Goal: Information Seeking & Learning: Learn about a topic

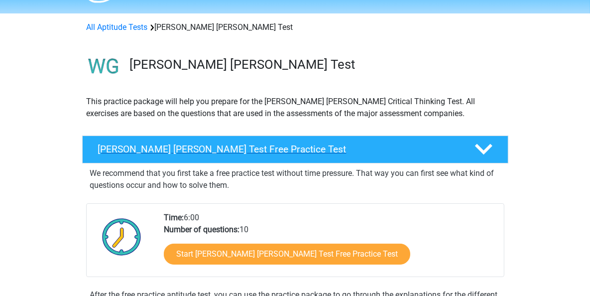
scroll to position [100, 0]
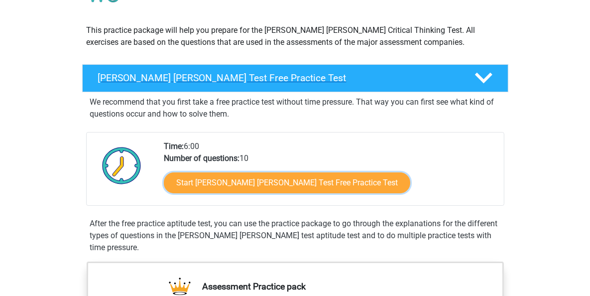
click at [229, 183] on link "Start Watson Glaser Test Free Practice Test" at bounding box center [287, 182] width 247 height 21
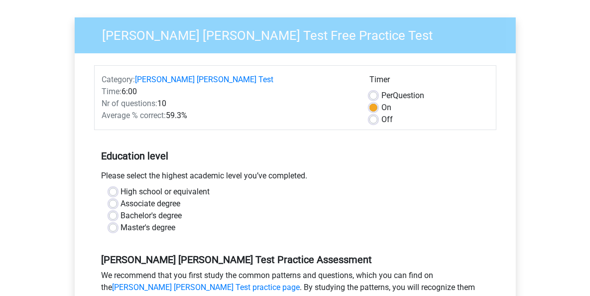
scroll to position [100, 0]
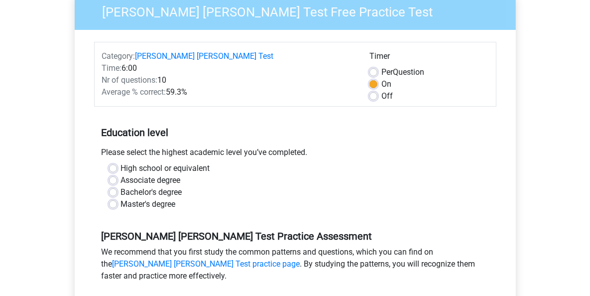
click at [121, 198] on label "Master's degree" at bounding box center [148, 204] width 55 height 12
click at [116, 198] on input "Master's degree" at bounding box center [113, 203] width 8 height 10
radio input "true"
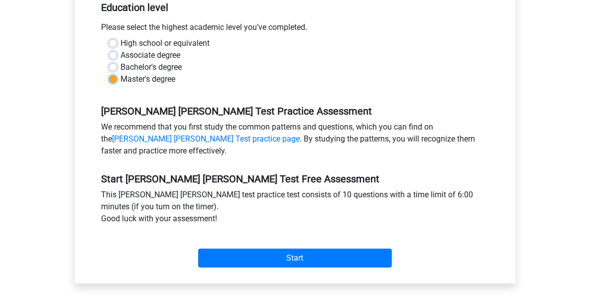
scroll to position [249, 0]
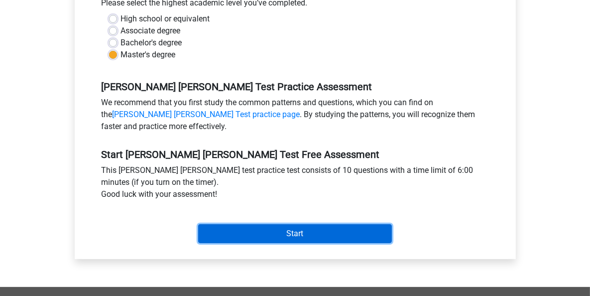
click at [307, 224] on input "Start" at bounding box center [295, 233] width 194 height 19
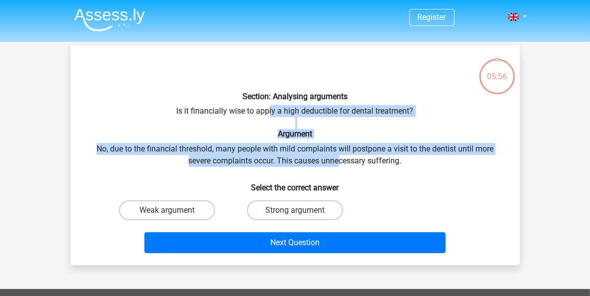
drag, startPoint x: 269, startPoint y: 110, endPoint x: 341, endPoint y: 157, distance: 86.2
click at [341, 157] on div "Section: Analysing arguments Is it financially wise to apply a high deductible …" at bounding box center [295, 155] width 441 height 203
drag, startPoint x: 341, startPoint y: 157, endPoint x: 312, endPoint y: 115, distance: 51.4
click at [312, 115] on div "Section: Analysing arguments Is it financially wise to apply a high deductible …" at bounding box center [295, 155] width 441 height 203
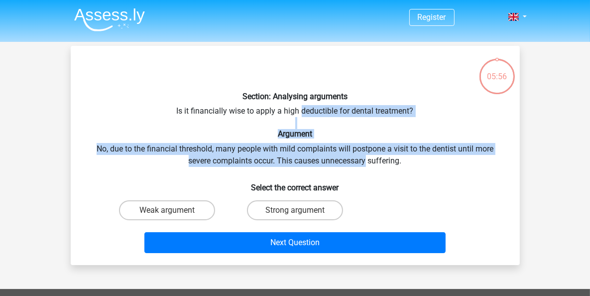
click at [312, 115] on div "Section: Analysing arguments Is it financially wise to apply a high deductible …" at bounding box center [295, 155] width 441 height 203
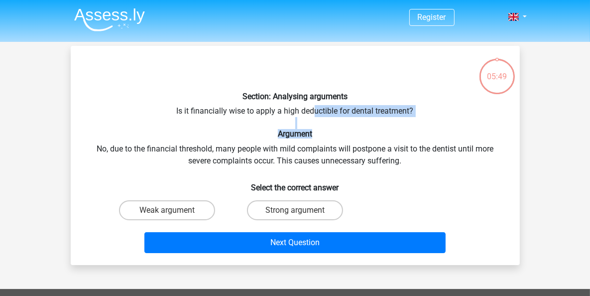
drag, startPoint x: 312, startPoint y: 105, endPoint x: 354, endPoint y: 132, distance: 49.5
click at [354, 132] on div "Section: Analysing arguments Is it financially wise to apply a high deductible …" at bounding box center [295, 155] width 441 height 203
click at [354, 132] on h6 "Argument" at bounding box center [295, 133] width 417 height 9
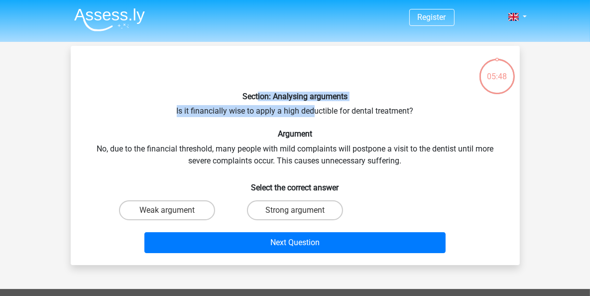
drag, startPoint x: 354, startPoint y: 132, endPoint x: 258, endPoint y: 99, distance: 102.1
click at [258, 99] on div "Section: Analysing arguments Is it financially wise to apply a high deductible …" at bounding box center [295, 155] width 441 height 203
click at [258, 99] on h6 "Section: Analysing arguments" at bounding box center [295, 96] width 417 height 9
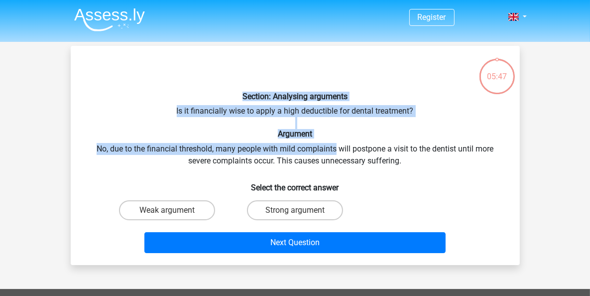
drag, startPoint x: 258, startPoint y: 99, endPoint x: 326, endPoint y: 144, distance: 81.7
click at [326, 144] on div "Section: Analysing arguments Is it financially wise to apply a high deductible …" at bounding box center [295, 155] width 441 height 203
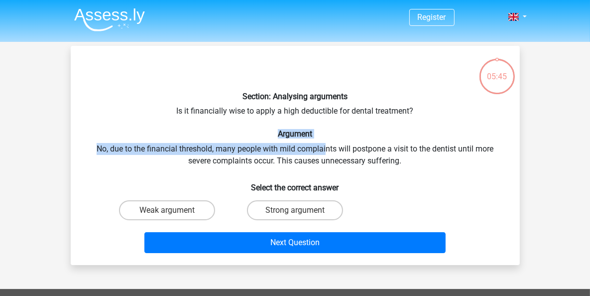
drag, startPoint x: 325, startPoint y: 153, endPoint x: 278, endPoint y: 134, distance: 50.5
click at [278, 134] on div "Section: Analysing arguments Is it financially wise to apply a high deductible …" at bounding box center [295, 155] width 441 height 203
click at [278, 134] on h6 "Argument" at bounding box center [295, 133] width 417 height 9
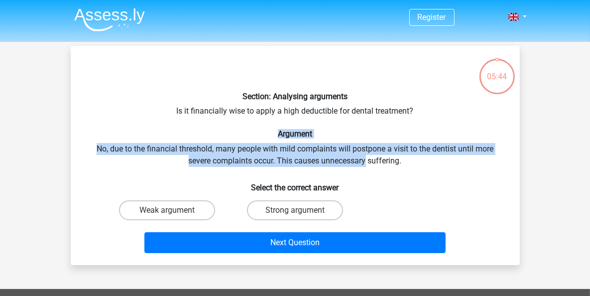
drag, startPoint x: 278, startPoint y: 134, endPoint x: 352, endPoint y: 157, distance: 77.7
click at [352, 157] on div "Section: Analysing arguments Is it financially wise to apply a high deductible …" at bounding box center [295, 155] width 441 height 203
drag, startPoint x: 294, startPoint y: 138, endPoint x: 276, endPoint y: 133, distance: 18.8
click at [276, 133] on div "Section: Analysing arguments Is it financially wise to apply a high deductible …" at bounding box center [295, 155] width 441 height 203
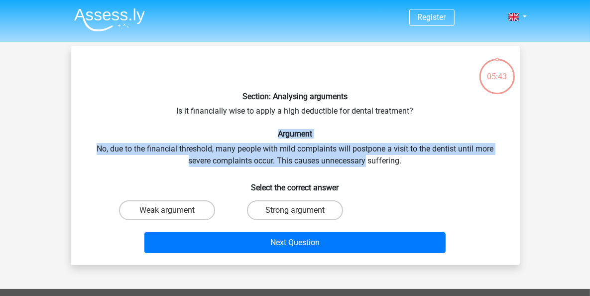
click at [276, 133] on h6 "Argument" at bounding box center [295, 133] width 417 height 9
drag, startPoint x: 276, startPoint y: 133, endPoint x: 345, endPoint y: 155, distance: 72.9
click at [345, 155] on div "Section: Analysing arguments Is it financially wise to apply a high deductible …" at bounding box center [295, 155] width 441 height 203
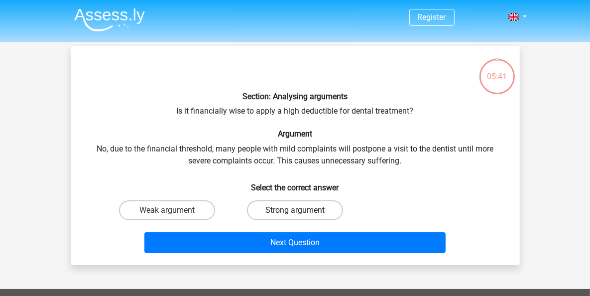
click at [310, 213] on label "Strong argument" at bounding box center [295, 210] width 96 height 20
click at [301, 213] on input "Strong argument" at bounding box center [298, 213] width 6 height 6
radio input "true"
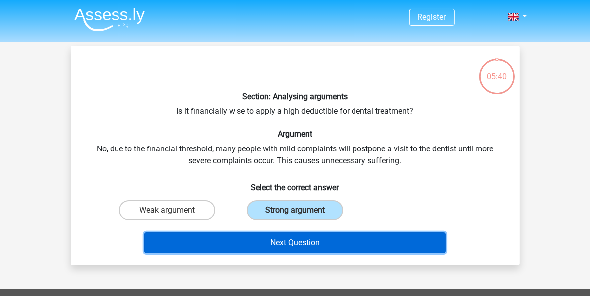
click at [322, 236] on button "Next Question" at bounding box center [294, 242] width 301 height 21
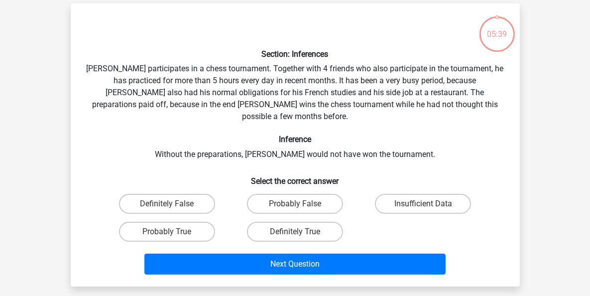
scroll to position [45, 0]
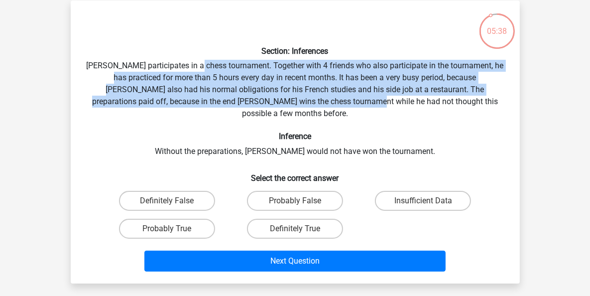
drag, startPoint x: 208, startPoint y: 68, endPoint x: 334, endPoint y: 105, distance: 131.5
click at [334, 105] on div "Section: Inferences Pablo participates in a chess tournament. Together with 4 f…" at bounding box center [295, 141] width 441 height 267
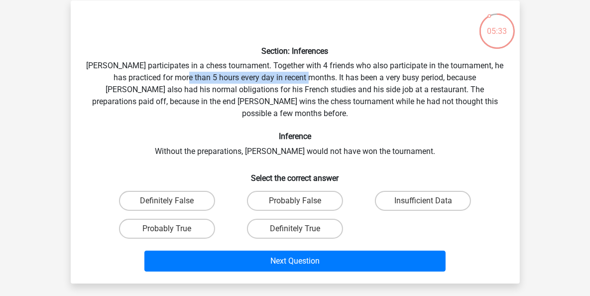
drag, startPoint x: 182, startPoint y: 74, endPoint x: 304, endPoint y: 78, distance: 122.6
click at [304, 78] on div "Section: Inferences Pablo participates in a chess tournament. Together with 4 f…" at bounding box center [295, 141] width 441 height 267
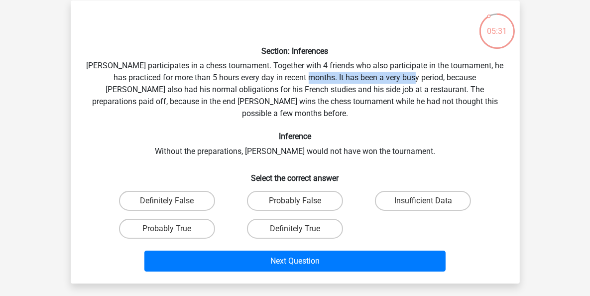
drag, startPoint x: 304, startPoint y: 78, endPoint x: 403, endPoint y: 79, distance: 98.1
click at [403, 79] on div "Section: Inferences Pablo participates in a chess tournament. Together with 4 f…" at bounding box center [295, 141] width 441 height 267
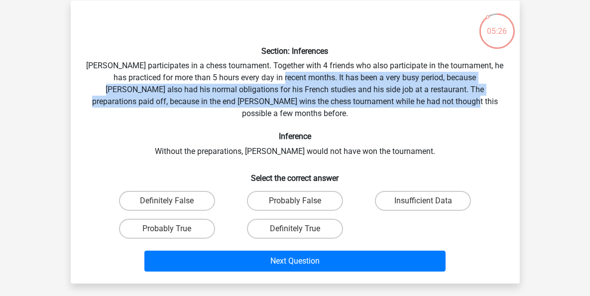
drag, startPoint x: 278, startPoint y: 75, endPoint x: 424, endPoint y: 99, distance: 148.5
click at [424, 99] on div "Section: Inferences Pablo participates in a chess tournament. Together with 4 f…" at bounding box center [295, 141] width 441 height 267
drag, startPoint x: 424, startPoint y: 99, endPoint x: 275, endPoint y: 78, distance: 150.9
click at [275, 78] on div "Section: Inferences Pablo participates in a chess tournament. Together with 4 f…" at bounding box center [295, 141] width 441 height 267
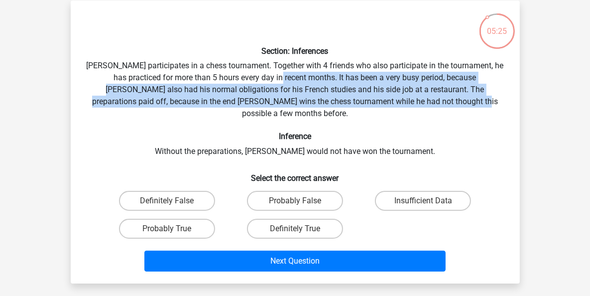
click at [275, 78] on div "Section: Inferences Pablo participates in a chess tournament. Together with 4 f…" at bounding box center [295, 141] width 441 height 267
drag, startPoint x: 275, startPoint y: 78, endPoint x: 386, endPoint y: 116, distance: 117.4
click at [386, 116] on div "Section: Inferences Pablo participates in a chess tournament. Together with 4 f…" at bounding box center [295, 141] width 441 height 267
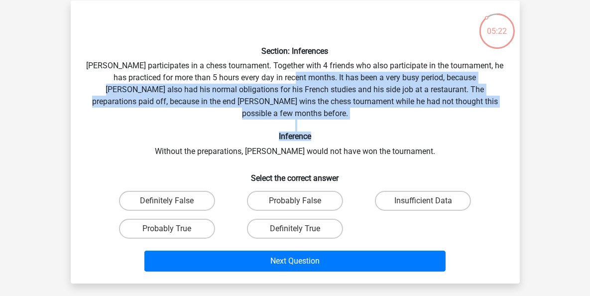
drag, startPoint x: 354, startPoint y: 115, endPoint x: 289, endPoint y: 75, distance: 76.0
click at [289, 75] on div "Section: Inferences Pablo participates in a chess tournament. Together with 4 f…" at bounding box center [295, 141] width 441 height 267
click at [289, 74] on div "Section: Inferences Pablo participates in a chess tournament. Together with 4 f…" at bounding box center [295, 141] width 441 height 267
drag, startPoint x: 289, startPoint y: 74, endPoint x: 322, endPoint y: 118, distance: 54.4
click at [322, 118] on div "Section: Inferences Pablo participates in a chess tournament. Together with 4 f…" at bounding box center [295, 141] width 441 height 267
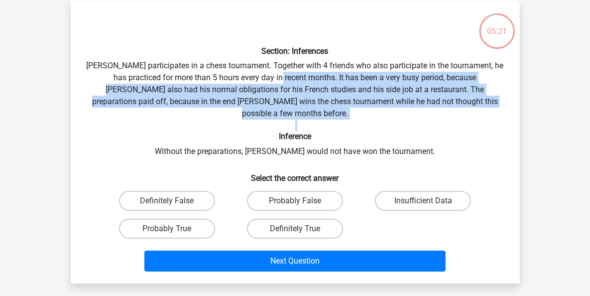
click at [322, 118] on div "Section: Inferences Pablo participates in a chess tournament. Together with 4 f…" at bounding box center [295, 141] width 441 height 267
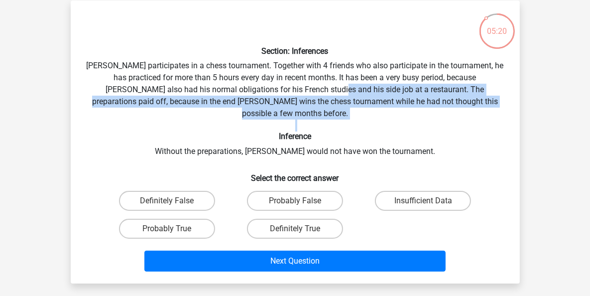
drag, startPoint x: 322, startPoint y: 118, endPoint x: 296, endPoint y: 88, distance: 39.2
click at [296, 88] on div "Section: Inferences Pablo participates in a chess tournament. Together with 4 f…" at bounding box center [295, 141] width 441 height 267
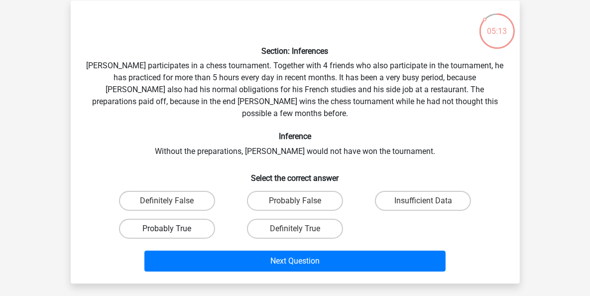
click at [183, 219] on label "Probably True" at bounding box center [167, 229] width 96 height 20
click at [173, 229] on input "Probably True" at bounding box center [170, 232] width 6 height 6
radio input "true"
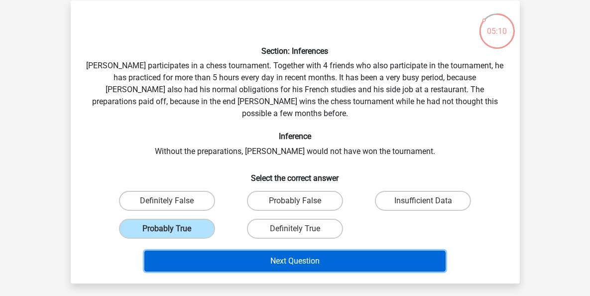
click at [287, 251] on button "Next Question" at bounding box center [294, 261] width 301 height 21
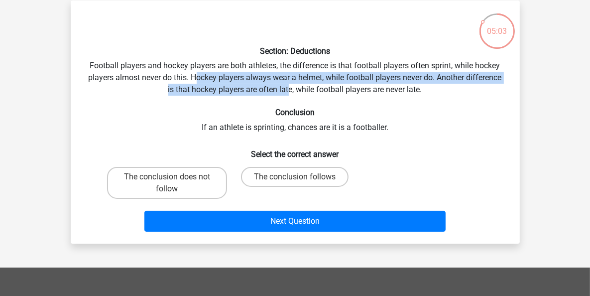
drag, startPoint x: 198, startPoint y: 75, endPoint x: 288, endPoint y: 89, distance: 91.8
click at [288, 89] on div "Section: Deductions Football players and hockey players are both athletes, the …" at bounding box center [295, 121] width 441 height 227
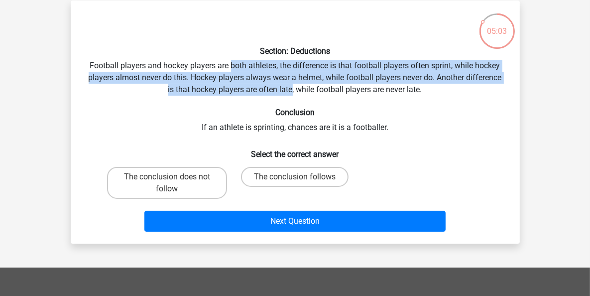
drag, startPoint x: 288, startPoint y: 89, endPoint x: 231, endPoint y: 68, distance: 61.2
click at [231, 68] on div "Section: Deductions Football players and hockey players are both athletes, the …" at bounding box center [295, 121] width 441 height 227
drag, startPoint x: 231, startPoint y: 68, endPoint x: 316, endPoint y: 89, distance: 87.8
click at [316, 89] on div "Section: Deductions Football players and hockey players are both athletes, the …" at bounding box center [295, 121] width 441 height 227
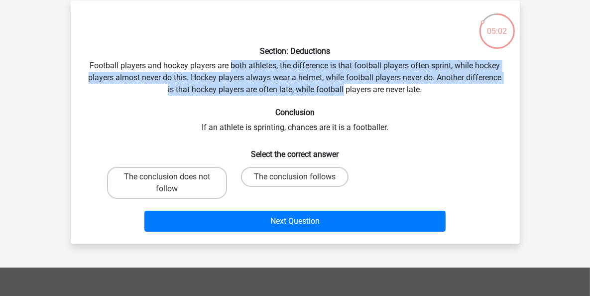
click at [316, 89] on div "Section: Deductions Football players and hockey players are both athletes, the …" at bounding box center [295, 121] width 441 height 227
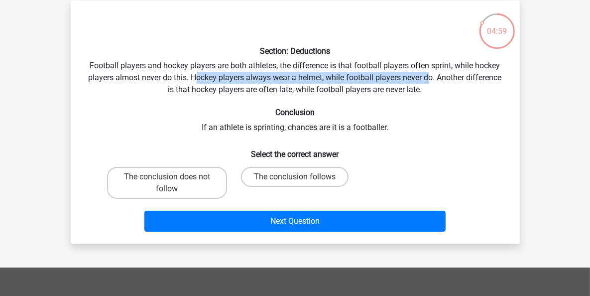
drag, startPoint x: 429, startPoint y: 75, endPoint x: 194, endPoint y: 73, distance: 235.6
click at [194, 73] on div "Section: Deductions Football players and hockey players are both athletes, the …" at bounding box center [295, 121] width 441 height 227
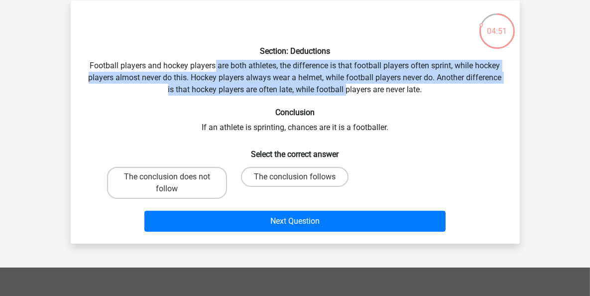
drag, startPoint x: 226, startPoint y: 71, endPoint x: 347, endPoint y: 88, distance: 121.7
click at [347, 88] on div "Section: Deductions Football players and hockey players are both athletes, the …" at bounding box center [295, 121] width 441 height 227
drag, startPoint x: 303, startPoint y: 79, endPoint x: 204, endPoint y: 61, distance: 101.2
click at [204, 61] on div "Section: Deductions Football players and hockey players are both athletes, the …" at bounding box center [295, 121] width 441 height 227
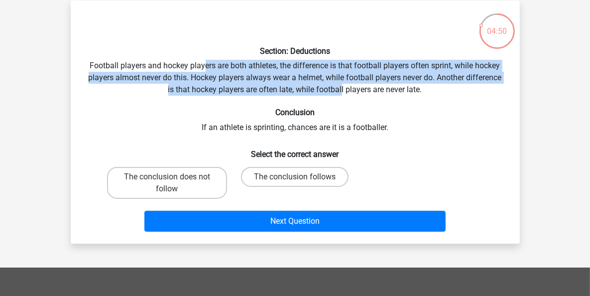
click at [204, 61] on div "Section: Deductions Football players and hockey players are both athletes, the …" at bounding box center [295, 121] width 441 height 227
drag, startPoint x: 204, startPoint y: 61, endPoint x: 341, endPoint y: 91, distance: 140.6
click at [341, 91] on div "Section: Deductions Football players and hockey players are both athletes, the …" at bounding box center [295, 121] width 441 height 227
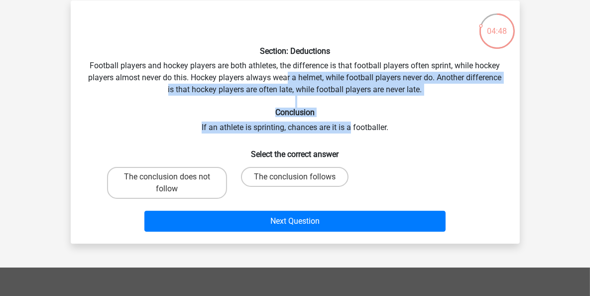
drag, startPoint x: 349, startPoint y: 122, endPoint x: 287, endPoint y: 76, distance: 76.9
click at [288, 76] on div "Section: Deductions Football players and hockey players are both athletes, the …" at bounding box center [295, 121] width 441 height 227
click at [287, 76] on div "Section: Deductions Football players and hockey players are both athletes, the …" at bounding box center [295, 121] width 441 height 227
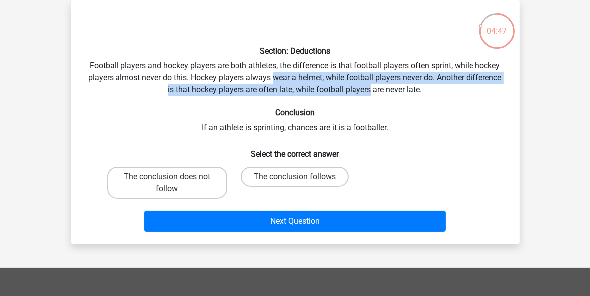
drag, startPoint x: 287, startPoint y: 76, endPoint x: 371, endPoint y: 97, distance: 86.4
click at [371, 97] on div "Section: Deductions Football players and hockey players are both athletes, the …" at bounding box center [295, 121] width 441 height 227
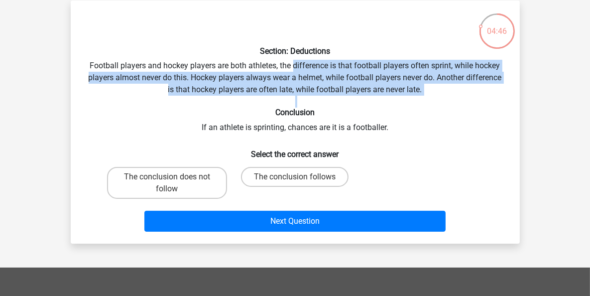
drag, startPoint x: 371, startPoint y: 97, endPoint x: 306, endPoint y: 71, distance: 69.9
click at [306, 71] on div "Section: Deductions Football players and hockey players are both athletes, the …" at bounding box center [295, 121] width 441 height 227
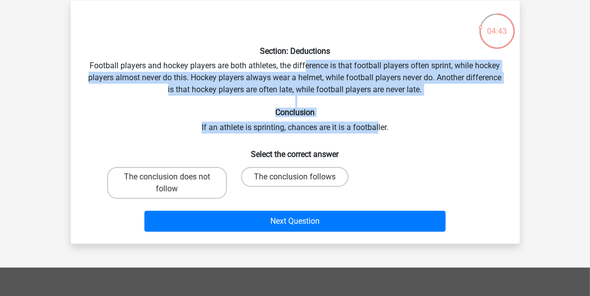
drag, startPoint x: 306, startPoint y: 70, endPoint x: 378, endPoint y: 118, distance: 85.8
click at [378, 118] on div "Section: Deductions Football players and hockey players are both athletes, the …" at bounding box center [295, 121] width 441 height 227
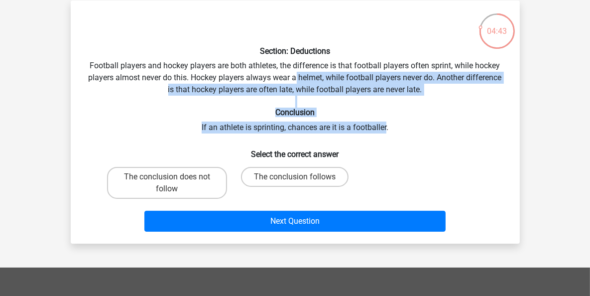
drag, startPoint x: 378, startPoint y: 118, endPoint x: 290, endPoint y: 75, distance: 97.4
click at [290, 75] on div "Section: Deductions Football players and hockey players are both athletes, the …" at bounding box center [295, 121] width 441 height 227
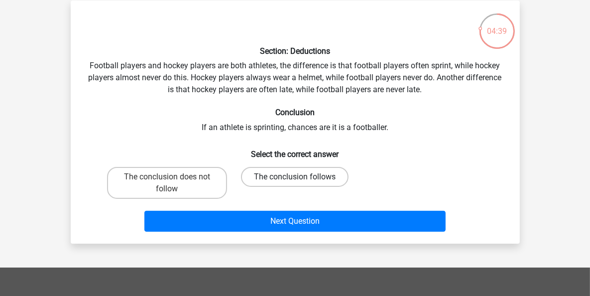
click at [305, 174] on label "The conclusion follows" at bounding box center [295, 177] width 108 height 20
click at [301, 177] on input "The conclusion follows" at bounding box center [298, 180] width 6 height 6
radio input "true"
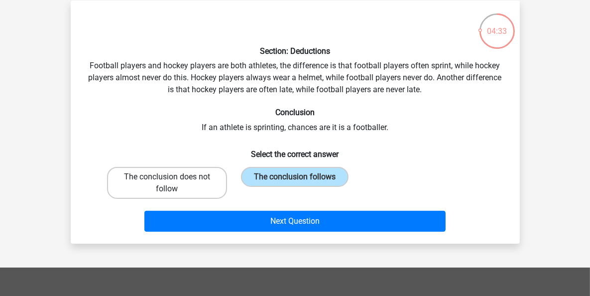
click at [186, 187] on label "The conclusion does not follow" at bounding box center [167, 183] width 120 height 32
click at [173, 183] on input "The conclusion does not follow" at bounding box center [170, 180] width 6 height 6
radio input "true"
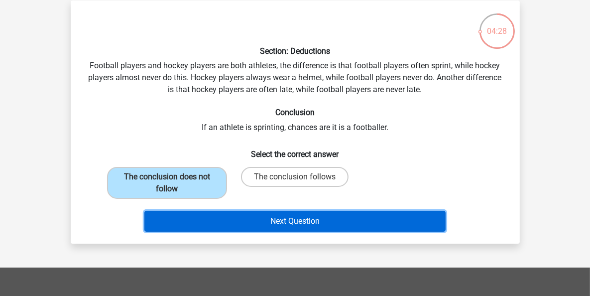
click at [268, 218] on button "Next Question" at bounding box center [294, 221] width 301 height 21
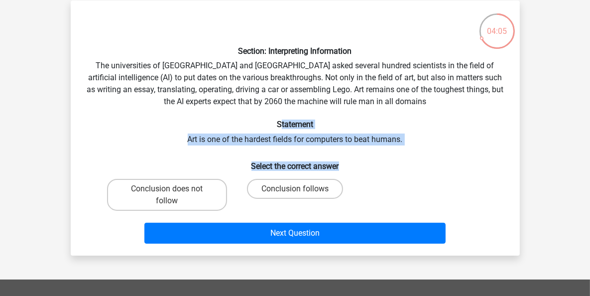
drag, startPoint x: 280, startPoint y: 122, endPoint x: 342, endPoint y: 149, distance: 67.6
click at [342, 149] on div "Section: Interpreting Information The universities of Oxford and Yale asked sev…" at bounding box center [295, 127] width 441 height 239
click at [338, 136] on div "Section: Interpreting Information The universities of Oxford and Yale asked sev…" at bounding box center [295, 127] width 441 height 239
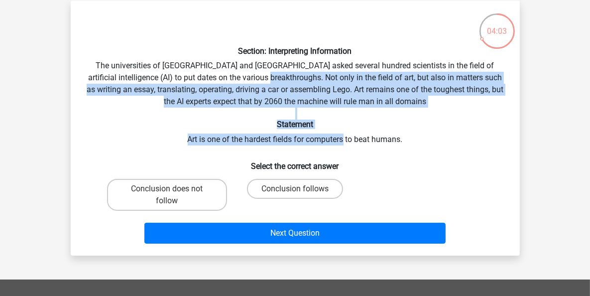
drag, startPoint x: 338, startPoint y: 136, endPoint x: 267, endPoint y: 75, distance: 93.9
click at [267, 75] on div "Section: Interpreting Information The universities of Oxford and Yale asked sev…" at bounding box center [295, 127] width 441 height 239
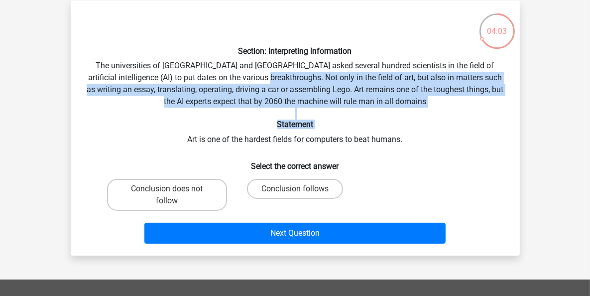
drag, startPoint x: 267, startPoint y: 75, endPoint x: 341, endPoint y: 136, distance: 96.3
click at [341, 136] on div "Section: Interpreting Information The universities of Oxford and Yale asked sev…" at bounding box center [295, 127] width 441 height 239
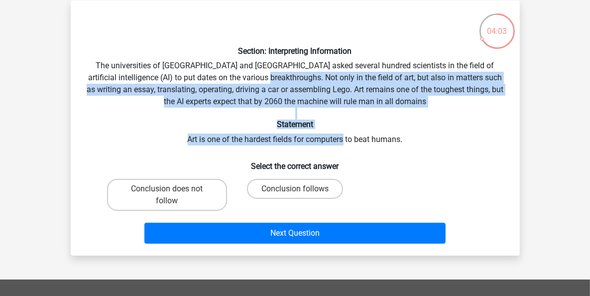
click at [341, 136] on div "Section: Interpreting Information The universities of Oxford and Yale asked sev…" at bounding box center [295, 127] width 441 height 239
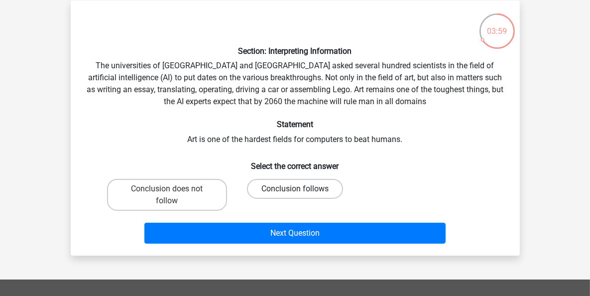
click at [288, 193] on label "Conclusion follows" at bounding box center [295, 189] width 96 height 20
click at [295, 193] on input "Conclusion follows" at bounding box center [298, 192] width 6 height 6
radio input "true"
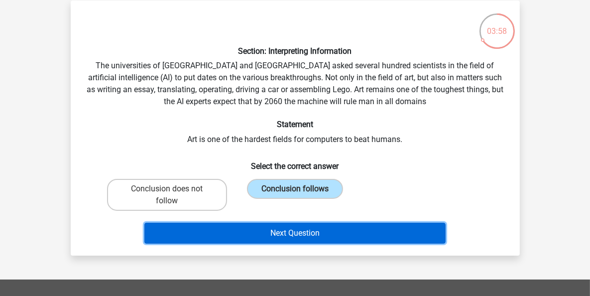
click at [321, 230] on button "Next Question" at bounding box center [294, 233] width 301 height 21
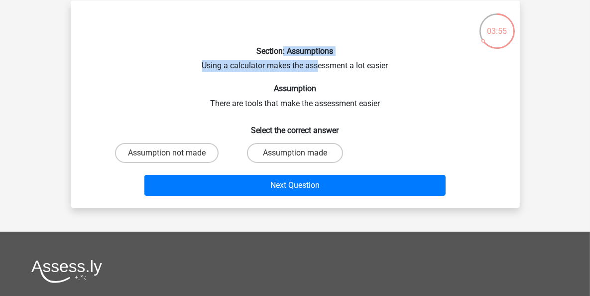
drag, startPoint x: 283, startPoint y: 54, endPoint x: 319, endPoint y: 66, distance: 37.2
click at [319, 66] on div "Section: Assumptions Using a calculator makes the assessment a lot easier Assum…" at bounding box center [295, 103] width 441 height 191
drag, startPoint x: 319, startPoint y: 66, endPoint x: 295, endPoint y: 48, distance: 29.9
click at [296, 49] on div "Section: Assumptions Using a calculator makes the assessment a lot easier Assum…" at bounding box center [295, 103] width 441 height 191
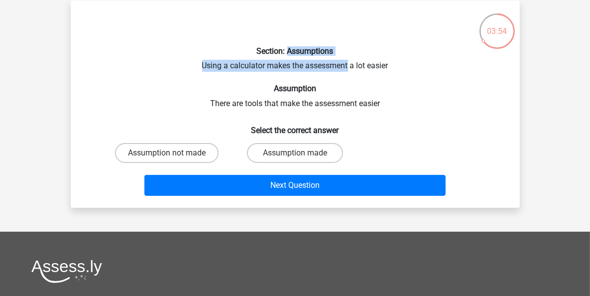
click at [295, 48] on h6 "Section: Assumptions" at bounding box center [295, 50] width 417 height 9
drag, startPoint x: 295, startPoint y: 48, endPoint x: 321, endPoint y: 62, distance: 29.9
click at [321, 62] on div "Section: Assumptions Using a calculator makes the assessment a lot easier Assum…" at bounding box center [295, 103] width 441 height 191
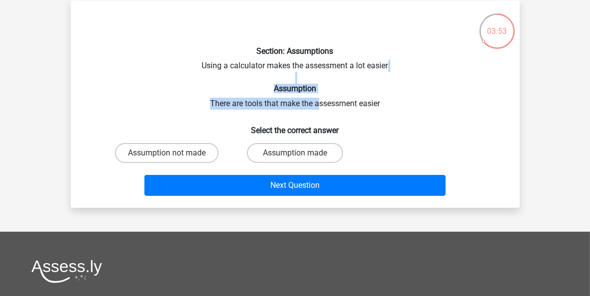
drag, startPoint x: 319, startPoint y: 99, endPoint x: 281, endPoint y: 80, distance: 42.3
click at [281, 80] on div "Section: Assumptions Using a calculator makes the assessment a lot easier Assum…" at bounding box center [295, 103] width 441 height 191
drag, startPoint x: 281, startPoint y: 80, endPoint x: 314, endPoint y: 101, distance: 39.0
click at [314, 101] on div "Section: Assumptions Using a calculator makes the assessment a lot easier Assum…" at bounding box center [295, 103] width 441 height 191
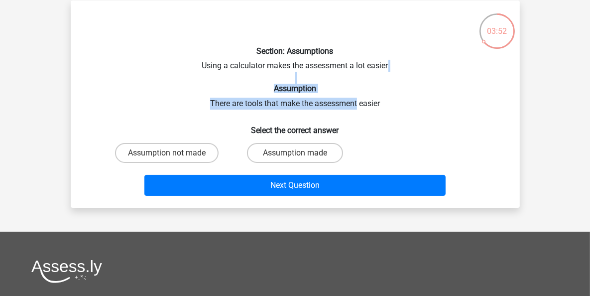
click at [314, 101] on div "Section: Assumptions Using a calculator makes the assessment a lot easier Assum…" at bounding box center [295, 103] width 441 height 191
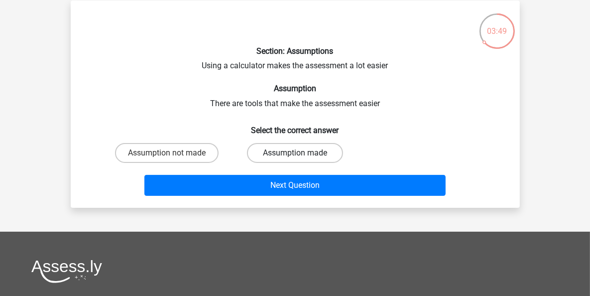
click at [291, 144] on label "Assumption made" at bounding box center [295, 153] width 96 height 20
click at [295, 153] on input "Assumption made" at bounding box center [298, 156] width 6 height 6
radio input "true"
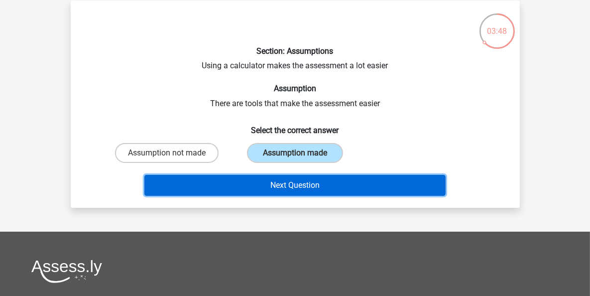
click at [302, 186] on button "Next Question" at bounding box center [294, 185] width 301 height 21
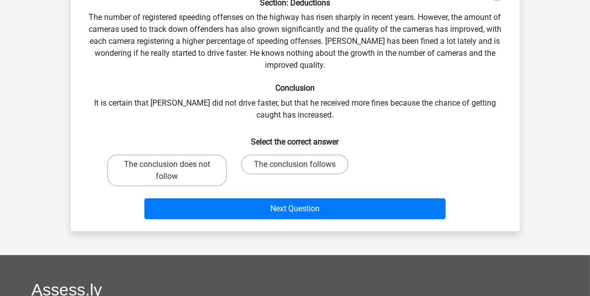
scroll to position [0, 0]
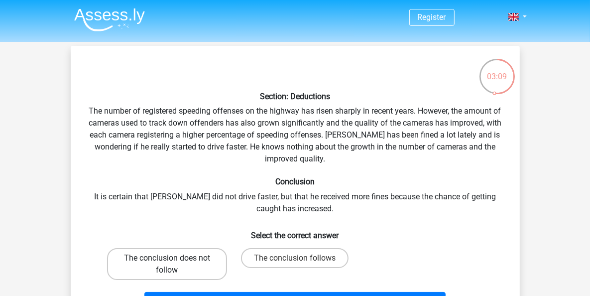
click at [190, 263] on label "The conclusion does not follow" at bounding box center [167, 264] width 120 height 32
click at [173, 263] on input "The conclusion does not follow" at bounding box center [170, 261] width 6 height 6
radio input "true"
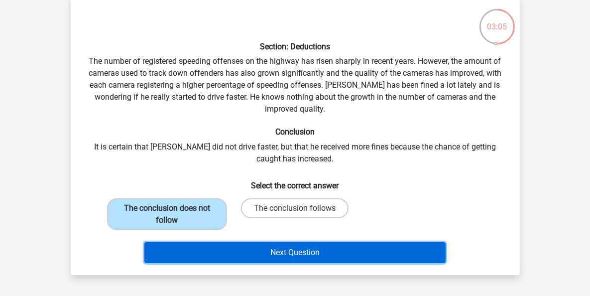
click at [296, 257] on button "Next Question" at bounding box center [294, 252] width 301 height 21
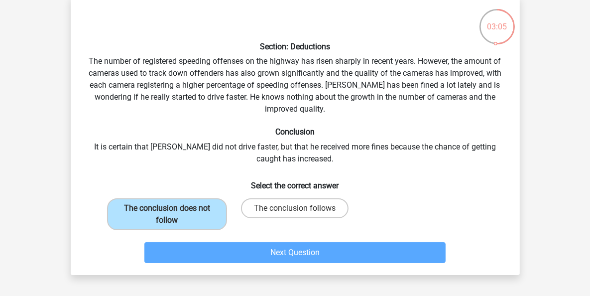
scroll to position [45, 0]
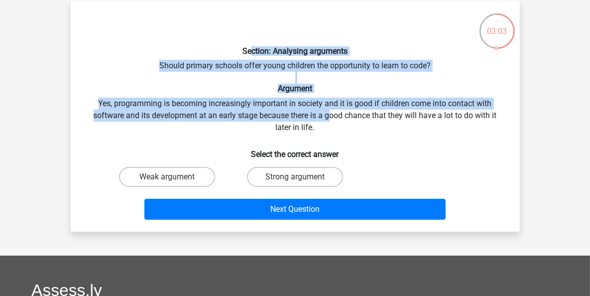
drag, startPoint x: 250, startPoint y: 51, endPoint x: 331, endPoint y: 114, distance: 102.9
click at [331, 114] on div "Section: Analysing arguments Should primary schools offer young children the op…" at bounding box center [295, 115] width 441 height 215
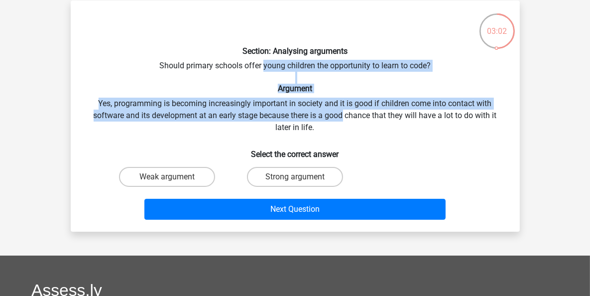
drag, startPoint x: 331, startPoint y: 114, endPoint x: 267, endPoint y: 56, distance: 86.8
click at [267, 56] on div "Section: Analysing arguments Should primary schools offer young children the op…" at bounding box center [295, 115] width 441 height 215
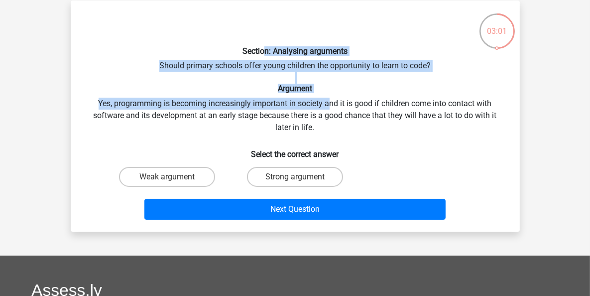
drag, startPoint x: 265, startPoint y: 55, endPoint x: 331, endPoint y: 104, distance: 82.6
click at [331, 104] on div "Section: Analysing arguments Should primary schools offer young children the op…" at bounding box center [295, 115] width 441 height 215
drag, startPoint x: 333, startPoint y: 105, endPoint x: 293, endPoint y: 55, distance: 64.2
click at [293, 55] on div "Section: Analysing arguments Should primary schools offer young children the op…" at bounding box center [295, 115] width 441 height 215
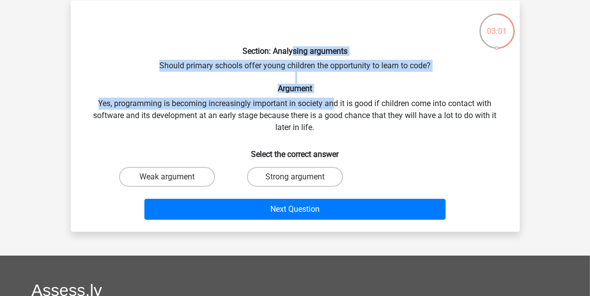
click at [293, 55] on h6 "Section: Analysing arguments" at bounding box center [295, 50] width 417 height 9
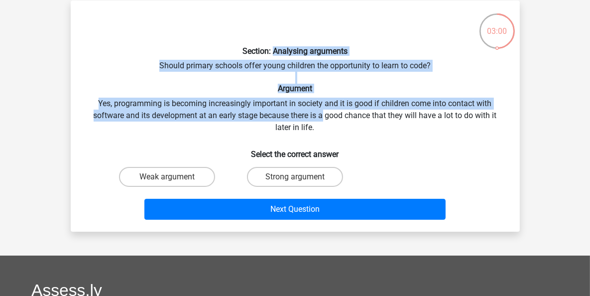
drag, startPoint x: 293, startPoint y: 55, endPoint x: 330, endPoint y: 119, distance: 73.7
click at [330, 119] on div "Section: Analysing arguments Should primary schools offer young children the op…" at bounding box center [295, 115] width 441 height 215
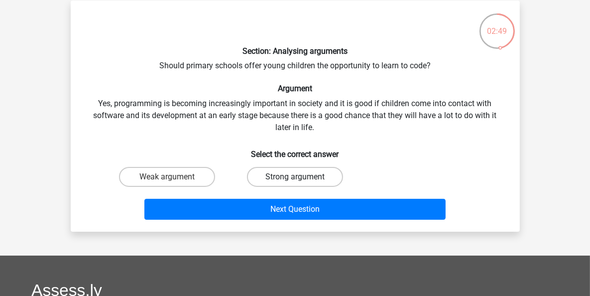
click at [313, 173] on label "Strong argument" at bounding box center [295, 177] width 96 height 20
click at [301, 177] on input "Strong argument" at bounding box center [298, 180] width 6 height 6
radio input "true"
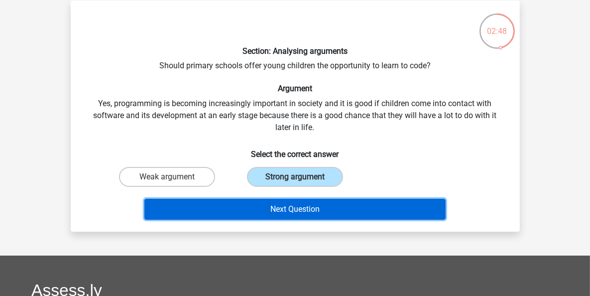
click at [310, 208] on button "Next Question" at bounding box center [294, 209] width 301 height 21
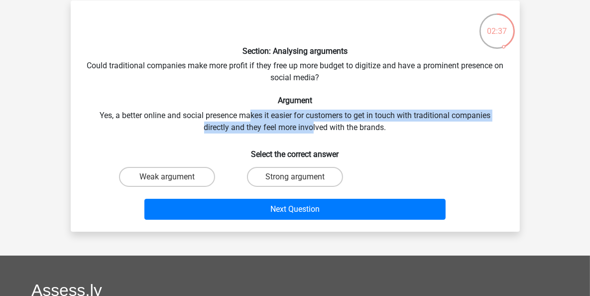
drag, startPoint x: 254, startPoint y: 115, endPoint x: 315, endPoint y: 126, distance: 61.8
click at [314, 126] on div "Section: Analysing arguments Could traditional companies make more profit if th…" at bounding box center [295, 115] width 441 height 215
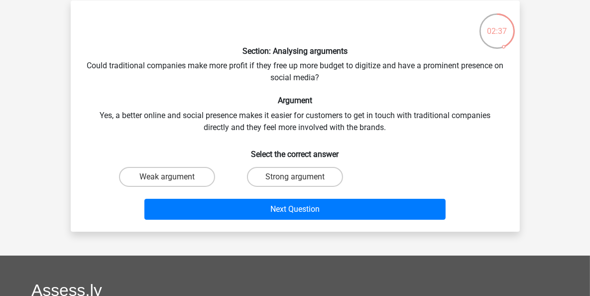
click at [315, 126] on div "Section: Analysing arguments Could traditional companies make more profit if th…" at bounding box center [295, 115] width 441 height 215
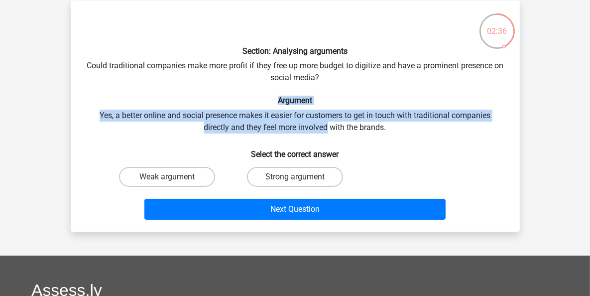
drag, startPoint x: 315, startPoint y: 126, endPoint x: 282, endPoint y: 105, distance: 39.0
click at [282, 105] on div "Section: Analysing arguments Could traditional companies make more profit if th…" at bounding box center [295, 115] width 441 height 215
click at [282, 105] on h6 "Argument" at bounding box center [295, 100] width 417 height 9
drag, startPoint x: 282, startPoint y: 105, endPoint x: 323, endPoint y: 128, distance: 46.8
click at [323, 128] on div "Section: Analysing arguments Could traditional companies make more profit if th…" at bounding box center [295, 115] width 441 height 215
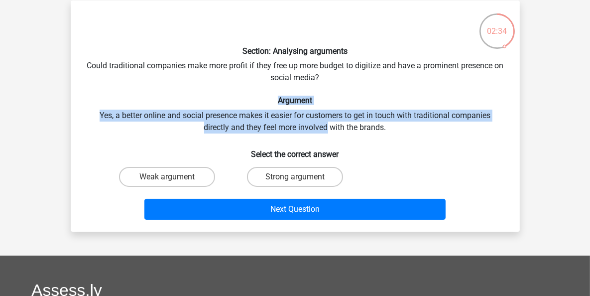
click at [323, 128] on div "Section: Analysing arguments Could traditional companies make more profit if th…" at bounding box center [295, 115] width 441 height 215
drag, startPoint x: 323, startPoint y: 128, endPoint x: 289, endPoint y: 103, distance: 41.4
click at [289, 103] on div "Section: Analysing arguments Could traditional companies make more profit if th…" at bounding box center [295, 115] width 441 height 215
click at [289, 103] on h6 "Argument" at bounding box center [295, 100] width 417 height 9
drag, startPoint x: 288, startPoint y: 100, endPoint x: 354, endPoint y: 137, distance: 75.8
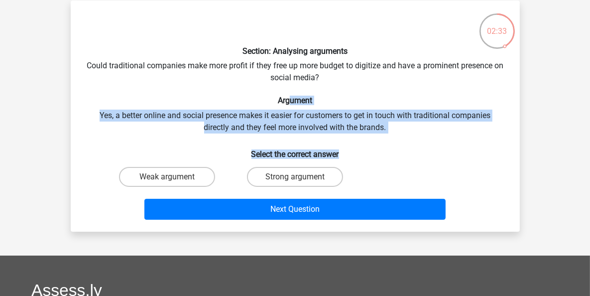
click at [354, 137] on div "Section: Analysing arguments Could traditional companies make more profit if th…" at bounding box center [295, 115] width 441 height 215
drag, startPoint x: 353, startPoint y: 136, endPoint x: 253, endPoint y: 96, distance: 108.2
click at [253, 96] on div "Section: Analysing arguments Could traditional companies make more profit if th…" at bounding box center [295, 115] width 441 height 215
click at [253, 96] on h6 "Argument" at bounding box center [295, 100] width 417 height 9
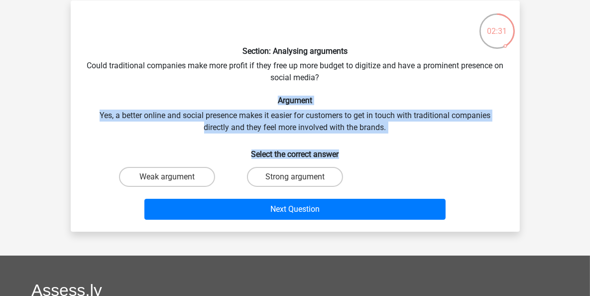
drag, startPoint x: 253, startPoint y: 96, endPoint x: 376, endPoint y: 136, distance: 129.8
click at [376, 136] on div "Section: Analysing arguments Could traditional companies make more profit if th…" at bounding box center [295, 115] width 441 height 215
drag, startPoint x: 376, startPoint y: 136, endPoint x: 273, endPoint y: 101, distance: 108.4
click at [273, 101] on div "Section: Analysing arguments Could traditional companies make more profit if th…" at bounding box center [295, 115] width 441 height 215
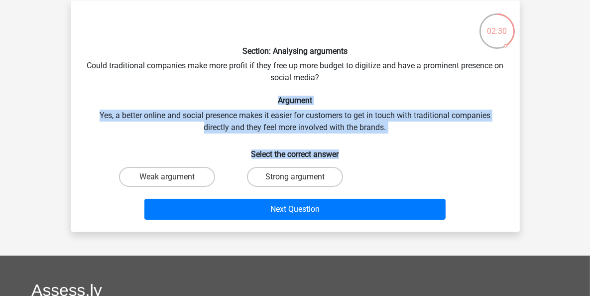
click at [273, 101] on h6 "Argument" at bounding box center [295, 100] width 417 height 9
drag, startPoint x: 273, startPoint y: 101, endPoint x: 371, endPoint y: 129, distance: 100.9
click at [371, 129] on div "Section: Analysing arguments Could traditional companies make more profit if th…" at bounding box center [295, 115] width 441 height 215
drag, startPoint x: 371, startPoint y: 129, endPoint x: 272, endPoint y: 100, distance: 102.2
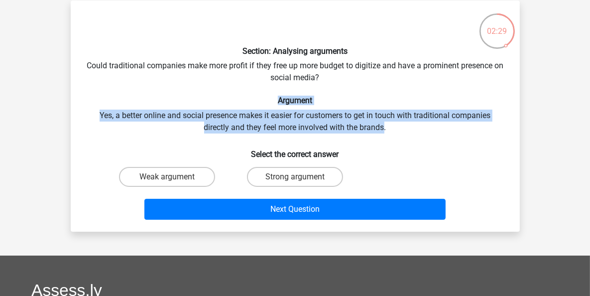
click at [272, 100] on div "Section: Analysing arguments Could traditional companies make more profit if th…" at bounding box center [295, 115] width 441 height 215
click at [272, 100] on h6 "Argument" at bounding box center [295, 100] width 417 height 9
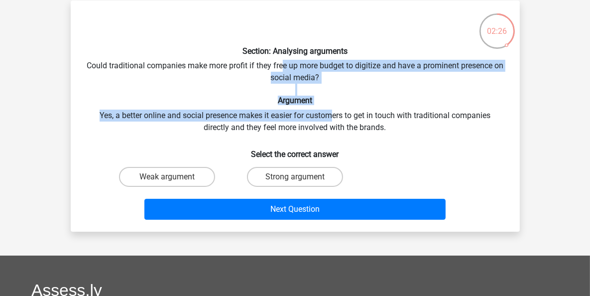
drag, startPoint x: 287, startPoint y: 63, endPoint x: 330, endPoint y: 112, distance: 65.0
click at [330, 112] on div "Section: Analysing arguments Could traditional companies make more profit if th…" at bounding box center [295, 115] width 441 height 215
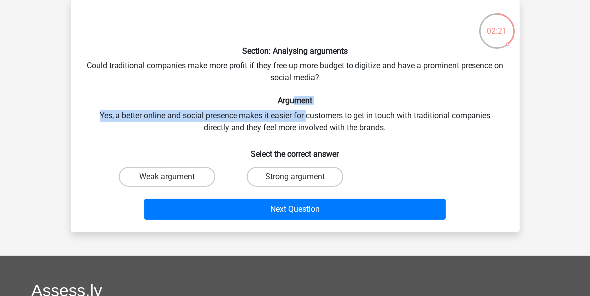
drag, startPoint x: 307, startPoint y: 115, endPoint x: 293, endPoint y: 99, distance: 21.1
click at [293, 99] on div "Section: Analysing arguments Could traditional companies make more profit if th…" at bounding box center [295, 115] width 441 height 215
click at [293, 99] on h6 "Argument" at bounding box center [295, 100] width 417 height 9
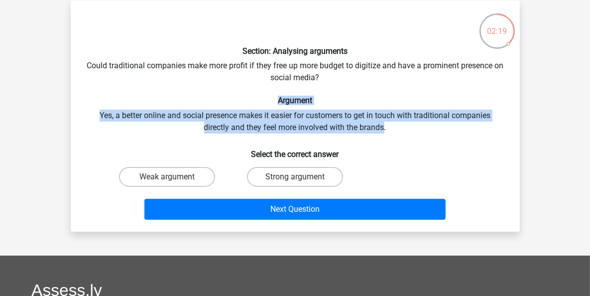
drag, startPoint x: 293, startPoint y: 99, endPoint x: 368, endPoint y: 125, distance: 79.4
click at [368, 125] on div "Section: Analysing arguments Could traditional companies make more profit if th…" at bounding box center [295, 115] width 441 height 215
drag, startPoint x: 368, startPoint y: 125, endPoint x: 274, endPoint y: 97, distance: 97.6
click at [274, 97] on div "Section: Analysing arguments Could traditional companies make more profit if th…" at bounding box center [295, 115] width 441 height 215
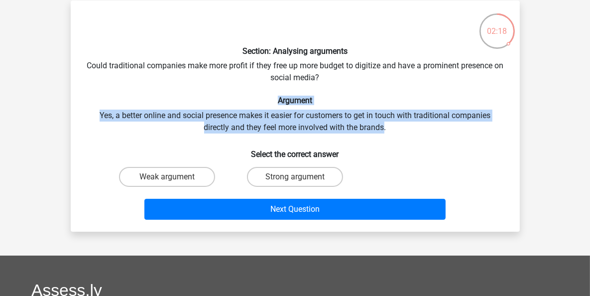
click at [274, 97] on h6 "Argument" at bounding box center [295, 100] width 417 height 9
drag, startPoint x: 274, startPoint y: 97, endPoint x: 364, endPoint y: 125, distance: 93.8
click at [364, 125] on div "Section: Analysing arguments Could traditional companies make more profit if th…" at bounding box center [295, 115] width 441 height 215
drag, startPoint x: 364, startPoint y: 125, endPoint x: 292, endPoint y: 100, distance: 76.4
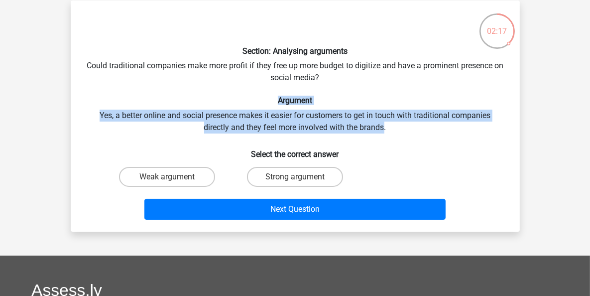
click at [292, 100] on div "Section: Analysing arguments Could traditional companies make more profit if th…" at bounding box center [295, 115] width 441 height 215
click at [292, 100] on h6 "Argument" at bounding box center [295, 100] width 417 height 9
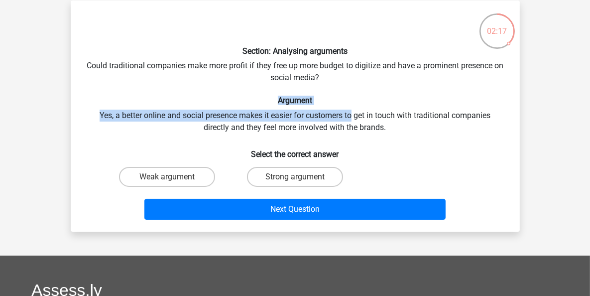
drag, startPoint x: 292, startPoint y: 100, endPoint x: 350, endPoint y: 118, distance: 60.7
click at [350, 118] on div "Section: Analysing arguments Could traditional companies make more profit if th…" at bounding box center [295, 115] width 441 height 215
drag, startPoint x: 350, startPoint y: 118, endPoint x: 274, endPoint y: 102, distance: 77.5
click at [274, 102] on div "Section: Analysing arguments Could traditional companies make more profit if th…" at bounding box center [295, 115] width 441 height 215
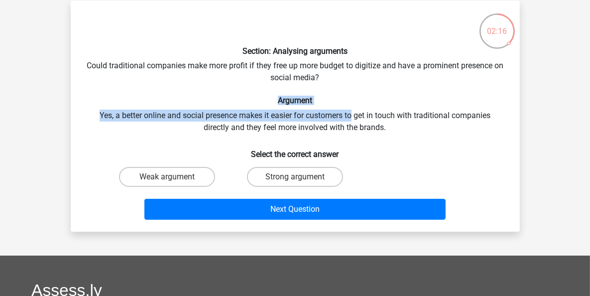
click at [274, 102] on h6 "Argument" at bounding box center [295, 100] width 417 height 9
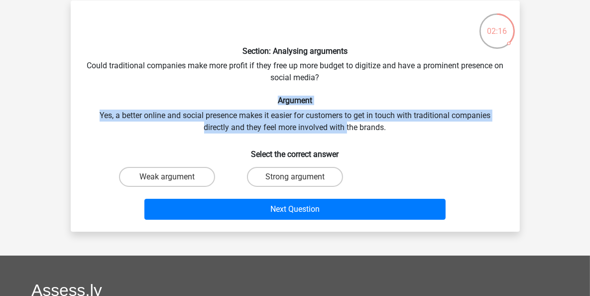
drag, startPoint x: 274, startPoint y: 102, endPoint x: 348, endPoint y: 125, distance: 77.2
click at [348, 125] on div "Section: Analysing arguments Could traditional companies make more profit if th…" at bounding box center [295, 115] width 441 height 215
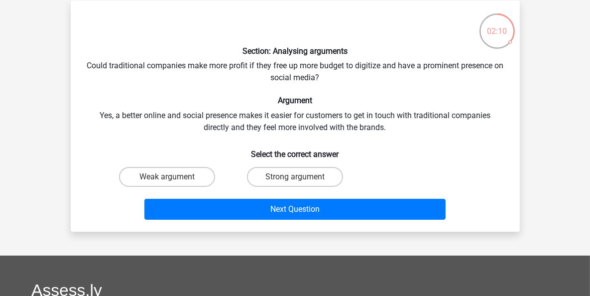
click at [171, 177] on input "Weak argument" at bounding box center [170, 180] width 6 height 6
radio input "true"
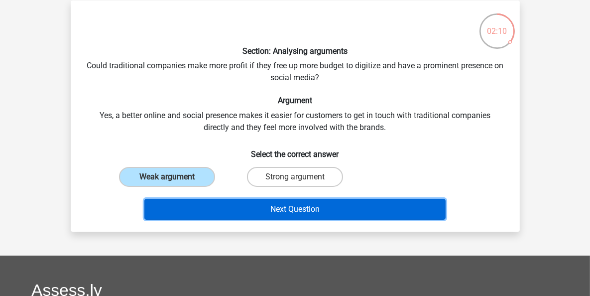
click at [331, 212] on button "Next Question" at bounding box center [294, 209] width 301 height 21
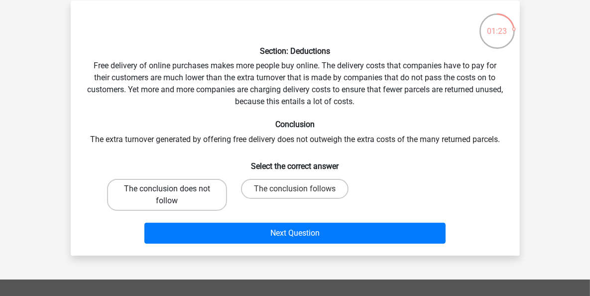
click at [216, 192] on label "The conclusion does not follow" at bounding box center [167, 195] width 120 height 32
click at [173, 192] on input "The conclusion does not follow" at bounding box center [170, 192] width 6 height 6
radio input "true"
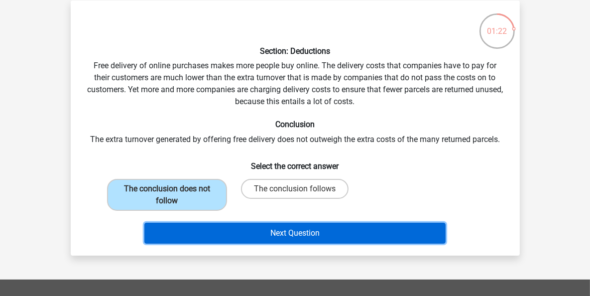
click at [312, 236] on button "Next Question" at bounding box center [294, 233] width 301 height 21
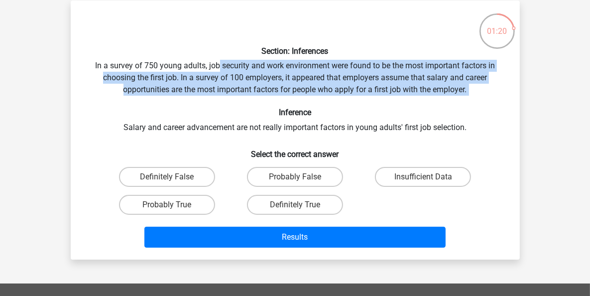
drag, startPoint x: 226, startPoint y: 67, endPoint x: 351, endPoint y: 99, distance: 128.4
click at [351, 99] on div "Section: Inferences In a survey of 750 young adults, job security and work envi…" at bounding box center [295, 129] width 441 height 243
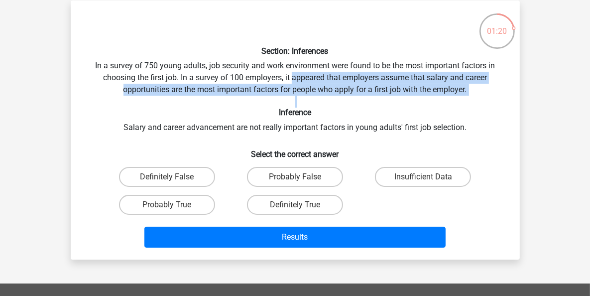
drag, startPoint x: 351, startPoint y: 99, endPoint x: 285, endPoint y: 76, distance: 69.5
click at [290, 78] on div "Section: Inferences In a survey of 750 young adults, job security and work envi…" at bounding box center [295, 129] width 441 height 243
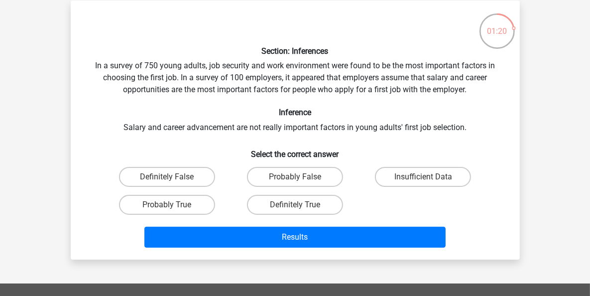
click at [285, 76] on div "Section: Inferences In a survey of 750 young adults, job security and work envi…" at bounding box center [295, 129] width 441 height 243
drag, startPoint x: 281, startPoint y: 71, endPoint x: 330, endPoint y: 106, distance: 59.7
click at [330, 106] on div "Section: Inferences In a survey of 750 young adults, job security and work envi…" at bounding box center [295, 129] width 441 height 243
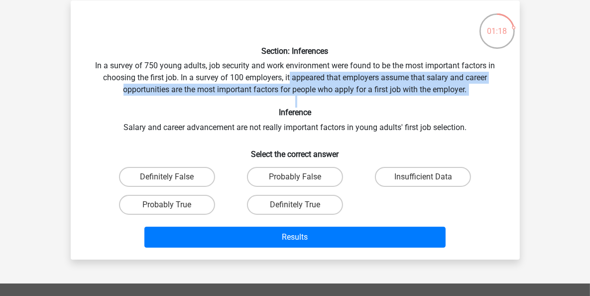
drag, startPoint x: 330, startPoint y: 106, endPoint x: 290, endPoint y: 74, distance: 50.3
click at [290, 74] on div "Section: Inferences In a survey of 750 young adults, job security and work envi…" at bounding box center [295, 129] width 441 height 243
drag, startPoint x: 290, startPoint y: 74, endPoint x: 322, endPoint y: 109, distance: 46.9
click at [322, 109] on div "Section: Inferences In a survey of 750 young adults, job security and work envi…" at bounding box center [295, 129] width 441 height 243
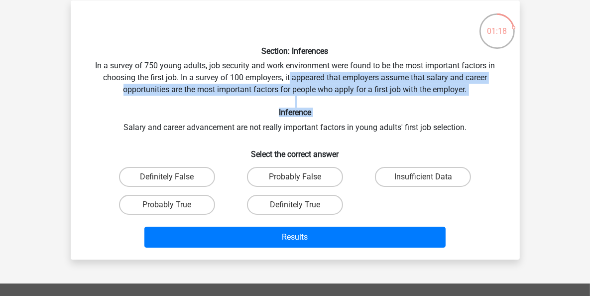
click at [322, 109] on h6 "Inference" at bounding box center [295, 112] width 417 height 9
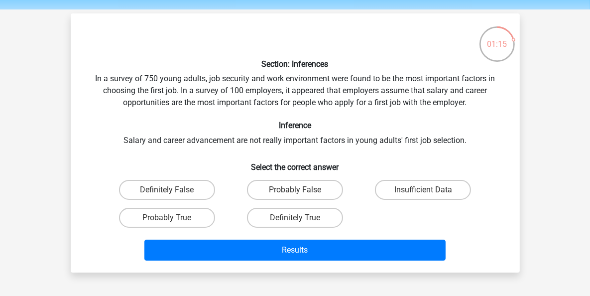
scroll to position [50, 0]
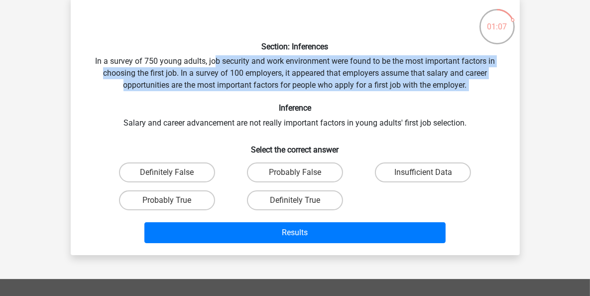
drag, startPoint x: 216, startPoint y: 66, endPoint x: 313, endPoint y: 99, distance: 103.0
click at [313, 99] on div "Section: Inferences In a survey of 750 young adults, job security and work envi…" at bounding box center [295, 125] width 441 height 243
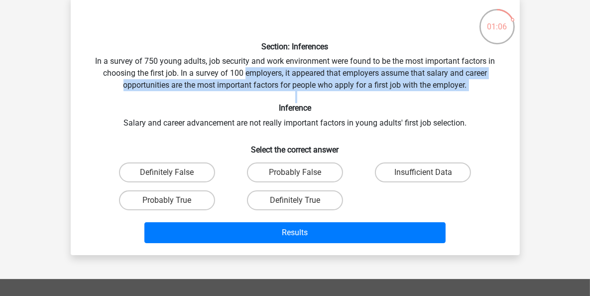
drag, startPoint x: 313, startPoint y: 99, endPoint x: 263, endPoint y: 67, distance: 60.0
click at [263, 67] on div "Section: Inferences In a survey of 750 young adults, job security and work envi…" at bounding box center [295, 125] width 441 height 243
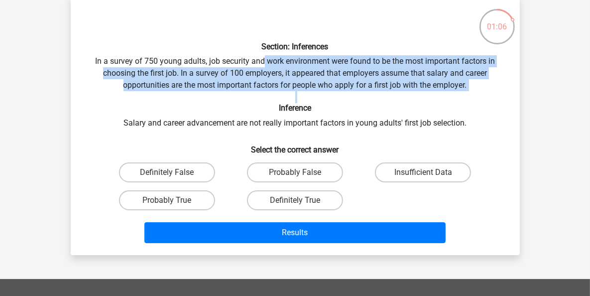
click at [263, 67] on div "Section: Inferences In a survey of 750 young adults, job security and work envi…" at bounding box center [295, 125] width 441 height 243
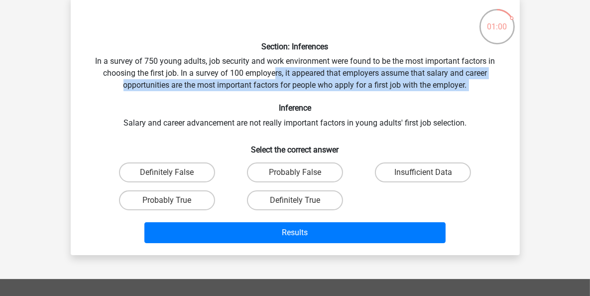
drag, startPoint x: 326, startPoint y: 95, endPoint x: 275, endPoint y: 71, distance: 56.6
click at [275, 71] on div "Section: Inferences In a survey of 750 young adults, job security and work envi…" at bounding box center [295, 125] width 441 height 243
drag, startPoint x: 275, startPoint y: 71, endPoint x: 337, endPoint y: 103, distance: 69.5
click at [337, 103] on div "Section: Inferences In a survey of 750 young adults, job security and work envi…" at bounding box center [295, 125] width 441 height 243
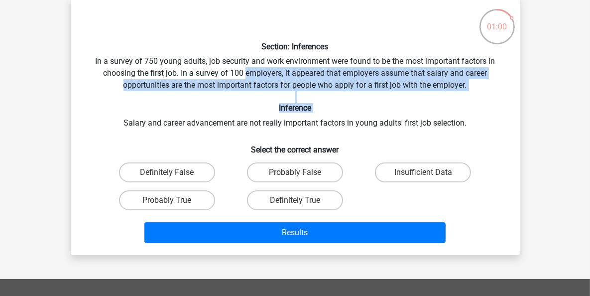
click at [337, 103] on h6 "Inference" at bounding box center [295, 107] width 417 height 9
drag, startPoint x: 308, startPoint y: 94, endPoint x: 270, endPoint y: 74, distance: 43.5
click at [270, 74] on div "Section: Inferences In a survey of 750 young adults, job security and work envi…" at bounding box center [295, 125] width 441 height 243
drag, startPoint x: 270, startPoint y: 74, endPoint x: 336, endPoint y: 102, distance: 72.1
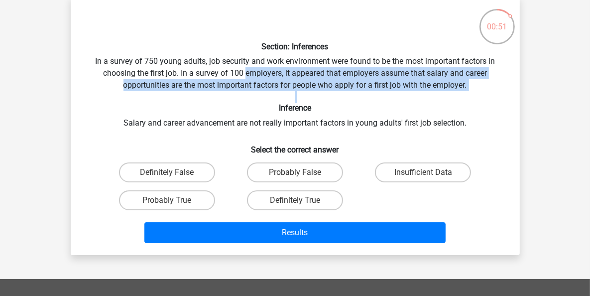
click at [336, 102] on div "Section: Inferences In a survey of 750 young adults, job security and work envi…" at bounding box center [295, 125] width 441 height 243
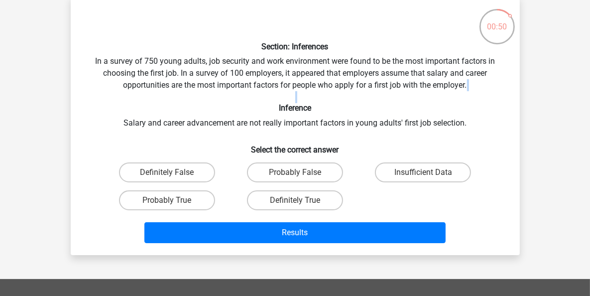
drag, startPoint x: 336, startPoint y: 102, endPoint x: 324, endPoint y: 88, distance: 18.4
click at [322, 90] on div "Section: Inferences In a survey of 750 young adults, job security and work envi…" at bounding box center [295, 125] width 441 height 243
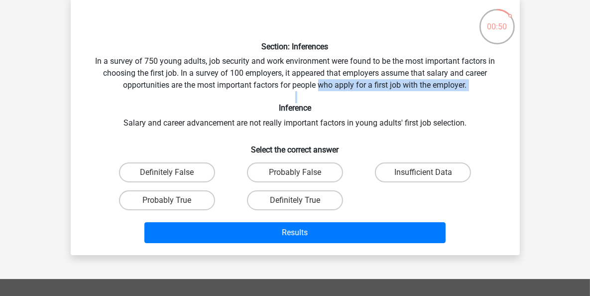
click at [324, 88] on div "Section: Inferences In a survey of 750 young adults, job security and work envi…" at bounding box center [295, 125] width 441 height 243
drag, startPoint x: 407, startPoint y: 87, endPoint x: 372, endPoint y: 84, distance: 35.0
click at [372, 84] on div "Section: Inferences In a survey of 750 young adults, job security and work envi…" at bounding box center [295, 125] width 441 height 243
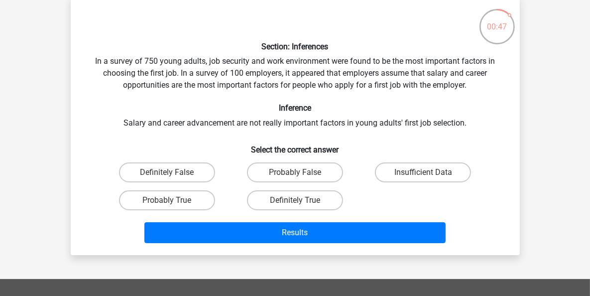
click at [249, 122] on div "Section: Inferences In a survey of 750 young adults, job security and work envi…" at bounding box center [295, 125] width 441 height 243
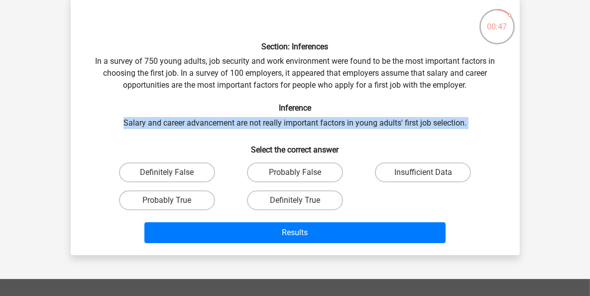
click at [249, 122] on div "Section: Inferences In a survey of 750 young adults, job security and work envi…" at bounding box center [295, 125] width 441 height 243
click at [293, 125] on div "Section: Inferences In a survey of 750 young adults, job security and work envi…" at bounding box center [295, 125] width 441 height 243
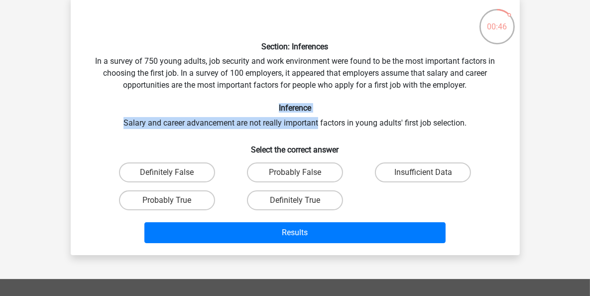
drag, startPoint x: 293, startPoint y: 125, endPoint x: 282, endPoint y: 105, distance: 23.0
click at [282, 105] on div "Section: Inferences In a survey of 750 young adults, job security and work envi…" at bounding box center [295, 125] width 441 height 243
click at [281, 105] on h6 "Inference" at bounding box center [295, 107] width 417 height 9
drag, startPoint x: 281, startPoint y: 105, endPoint x: 362, endPoint y: 125, distance: 82.5
click at [362, 125] on div "Section: Inferences In a survey of 750 young adults, job security and work envi…" at bounding box center [295, 125] width 441 height 243
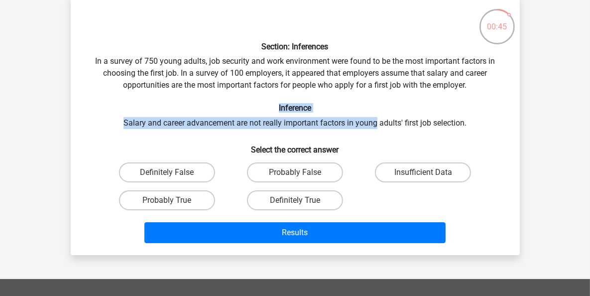
click at [362, 125] on div "Section: Inferences In a survey of 750 young adults, job security and work envi…" at bounding box center [295, 125] width 441 height 243
drag, startPoint x: 362, startPoint y: 125, endPoint x: 284, endPoint y: 103, distance: 80.1
click at [284, 103] on div "Section: Inferences In a survey of 750 young adults, job security and work envi…" at bounding box center [295, 125] width 441 height 243
click at [284, 103] on h6 "Inference" at bounding box center [295, 107] width 417 height 9
drag, startPoint x: 284, startPoint y: 103, endPoint x: 371, endPoint y: 127, distance: 89.4
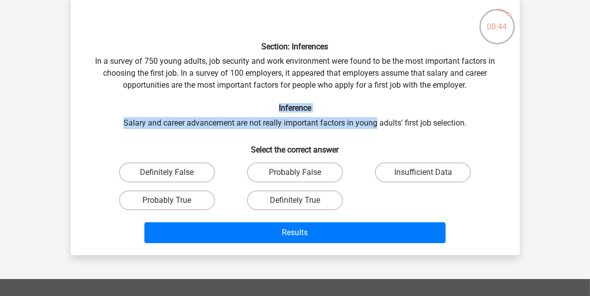
click at [371, 127] on div "Section: Inferences In a survey of 750 young adults, job security and work envi…" at bounding box center [295, 125] width 441 height 243
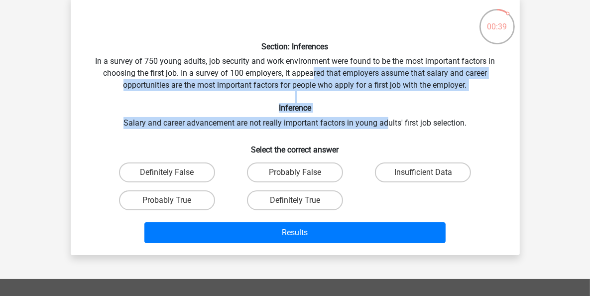
drag, startPoint x: 313, startPoint y: 70, endPoint x: 387, endPoint y: 115, distance: 86.3
click at [387, 115] on div "Section: Inferences In a survey of 750 young adults, job security and work envi…" at bounding box center [295, 125] width 441 height 243
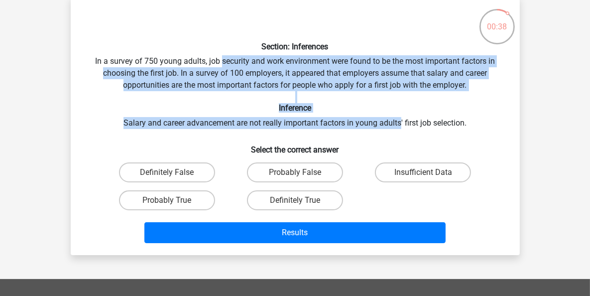
drag, startPoint x: 387, startPoint y: 115, endPoint x: 245, endPoint y: 61, distance: 152.3
click at [245, 61] on div "Section: Inferences In a survey of 750 young adults, job security and work envi…" at bounding box center [295, 125] width 441 height 243
drag, startPoint x: 247, startPoint y: 66, endPoint x: 361, endPoint y: 119, distance: 126.2
click at [361, 119] on div "Section: Inferences In a survey of 750 young adults, job security and work envi…" at bounding box center [295, 125] width 441 height 243
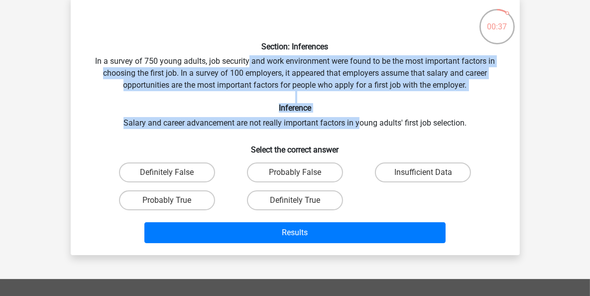
click at [361, 119] on div "Section: Inferences In a survey of 750 young adults, job security and work envi…" at bounding box center [295, 125] width 441 height 243
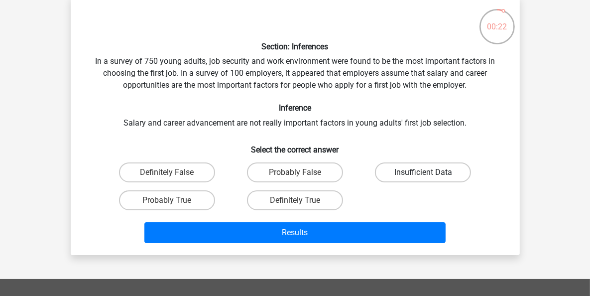
click at [395, 173] on label "Insufficient Data" at bounding box center [423, 172] width 96 height 20
click at [423, 173] on input "Insufficient Data" at bounding box center [426, 175] width 6 height 6
radio input "true"
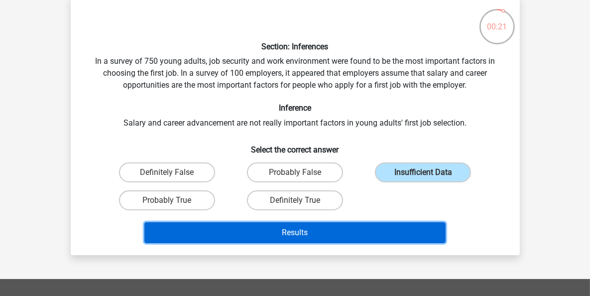
click at [304, 232] on button "Results" at bounding box center [294, 232] width 301 height 21
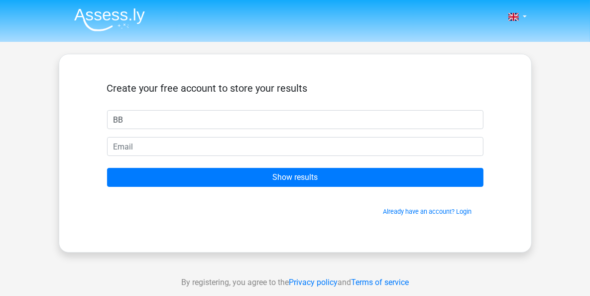
type input "BB"
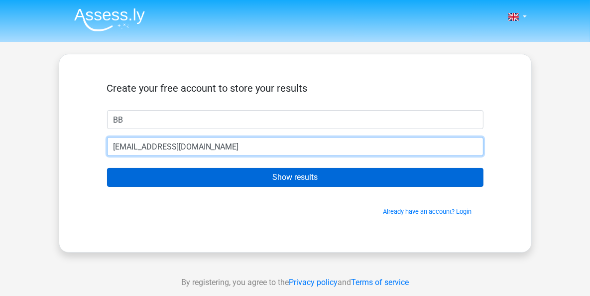
type input "[EMAIL_ADDRESS][DOMAIN_NAME]"
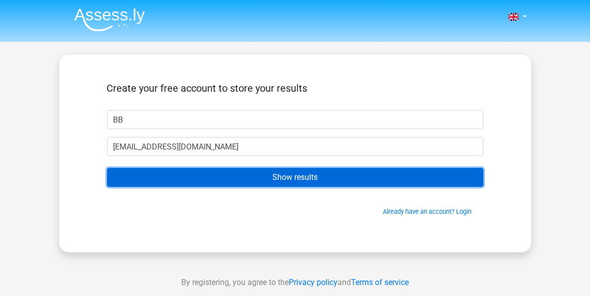
click at [299, 184] on input "Show results" at bounding box center [295, 177] width 377 height 19
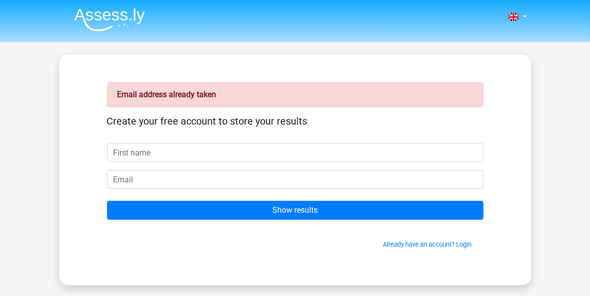
click at [151, 158] on input "text" at bounding box center [295, 152] width 377 height 19
type input "BB"
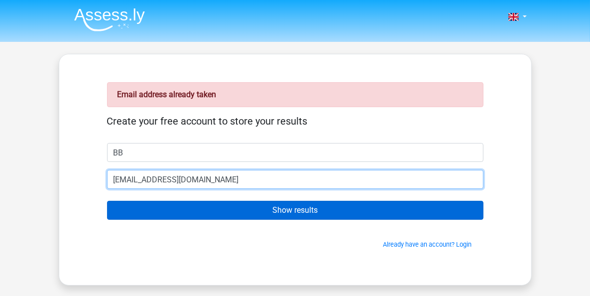
type input "[EMAIL_ADDRESS][DOMAIN_NAME]"
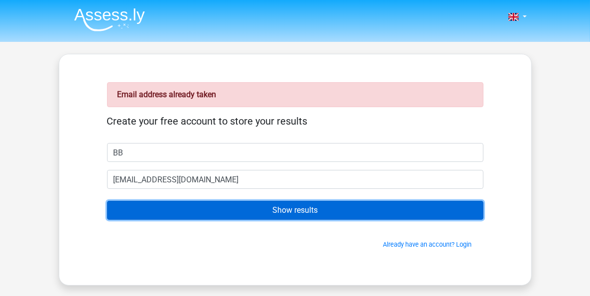
click at [280, 211] on input "Show results" at bounding box center [295, 210] width 377 height 19
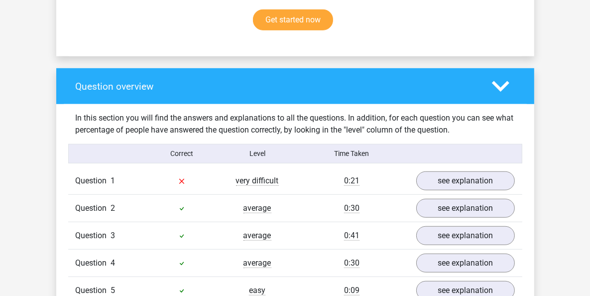
scroll to position [648, 0]
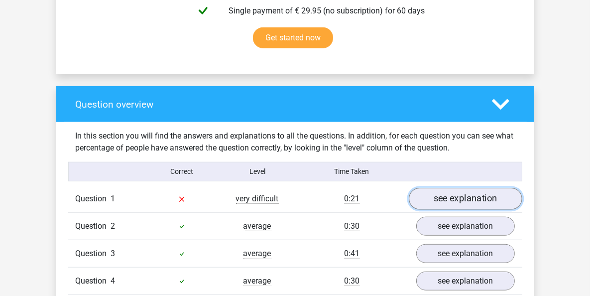
click at [493, 208] on link "see explanation" at bounding box center [466, 199] width 114 height 22
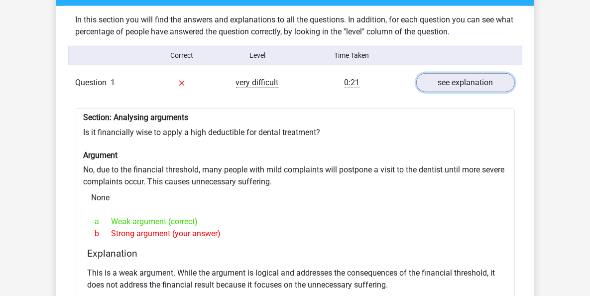
scroll to position [797, 0]
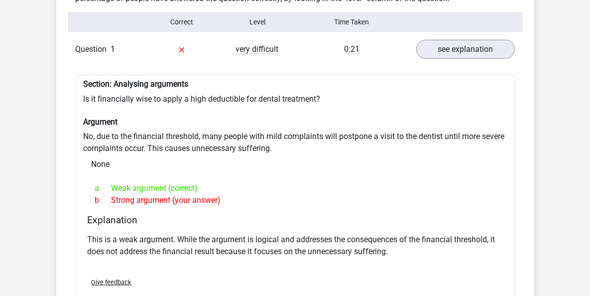
drag, startPoint x: 103, startPoint y: 93, endPoint x: 260, endPoint y: 194, distance: 186.4
click at [260, 194] on div "Section: Analysing arguments Is it financially wise to apply a high deductible …" at bounding box center [295, 195] width 439 height 241
click at [260, 194] on div "a Weak argument (correct)" at bounding box center [295, 188] width 415 height 12
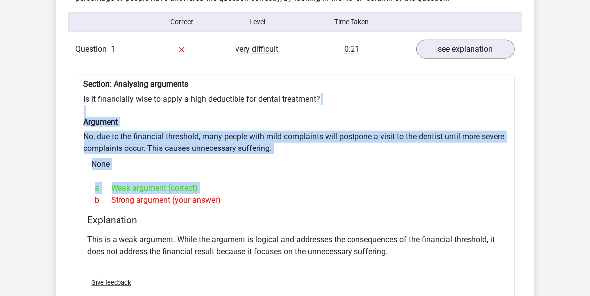
drag, startPoint x: 260, startPoint y: 194, endPoint x: 125, endPoint y: 116, distance: 156.5
click at [125, 116] on div "Section: Analysing arguments Is it financially wise to apply a high deductible …" at bounding box center [295, 195] width 439 height 241
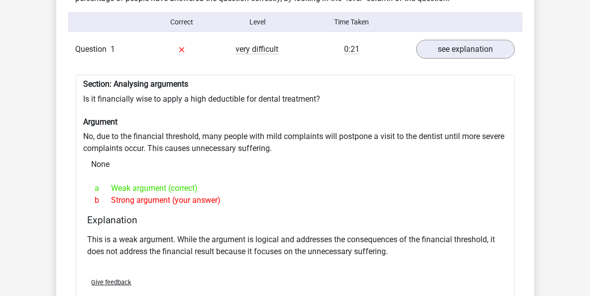
click at [118, 102] on div "Section: Analysing arguments Is it financially wise to apply a high deductible …" at bounding box center [295, 195] width 439 height 241
drag, startPoint x: 116, startPoint y: 100, endPoint x: 301, endPoint y: 200, distance: 210.6
click at [301, 200] on div "Section: Analysing arguments Is it financially wise to apply a high deductible …" at bounding box center [295, 195] width 439 height 241
click at [301, 200] on div "b Strong argument (your answer)" at bounding box center [295, 200] width 415 height 12
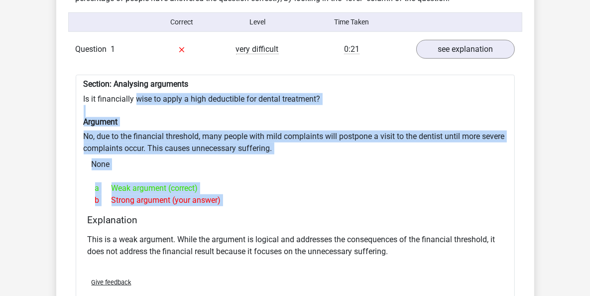
drag, startPoint x: 301, startPoint y: 200, endPoint x: 121, endPoint y: 95, distance: 208.9
click at [121, 95] on div "Section: Analysing arguments Is it financially wise to apply a high deductible …" at bounding box center [295, 195] width 439 height 241
drag, startPoint x: 121, startPoint y: 95, endPoint x: 280, endPoint y: 193, distance: 186.9
click at [280, 193] on div "Section: Analysing arguments Is it financially wise to apply a high deductible …" at bounding box center [295, 195] width 439 height 241
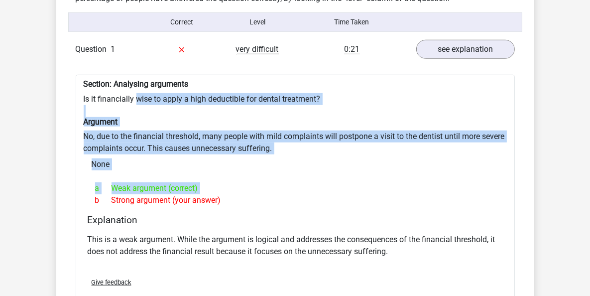
click at [280, 193] on div "a Weak argument (correct)" at bounding box center [295, 188] width 415 height 12
drag, startPoint x: 280, startPoint y: 193, endPoint x: 193, endPoint y: 105, distance: 123.3
click at [193, 105] on div "Section: Analysing arguments Is it financially wise to apply a high deductible …" at bounding box center [295, 195] width 439 height 241
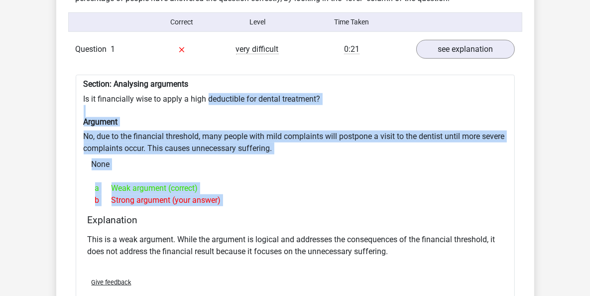
drag, startPoint x: 193, startPoint y: 105, endPoint x: 336, endPoint y: 209, distance: 176.2
click at [336, 209] on div "Section: Analysing arguments Is it financially wise to apply a high deductible …" at bounding box center [295, 195] width 439 height 241
click at [336, 206] on div "b Strong argument (your answer)" at bounding box center [295, 200] width 415 height 12
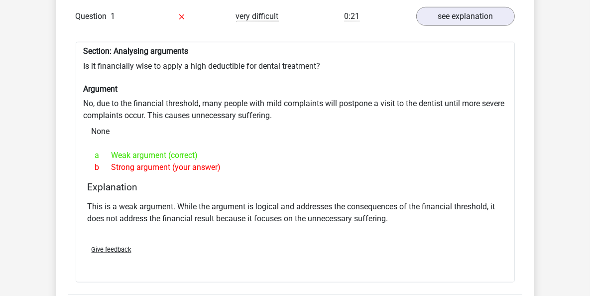
scroll to position [847, 0]
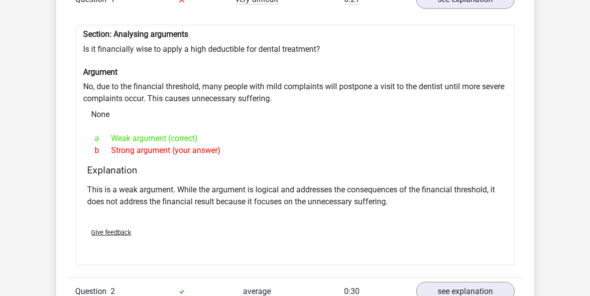
drag, startPoint x: 294, startPoint y: 209, endPoint x: 233, endPoint y: 154, distance: 81.9
click at [233, 155] on div "Section: Analysing arguments Is it financially wise to apply a high deductible …" at bounding box center [295, 145] width 439 height 241
click at [233, 153] on div "b Strong argument (your answer)" at bounding box center [295, 150] width 415 height 12
drag, startPoint x: 233, startPoint y: 153, endPoint x: 409, endPoint y: 227, distance: 191.8
click at [409, 227] on div "Section: Analysing arguments Is it financially wise to apply a high deductible …" at bounding box center [295, 145] width 439 height 241
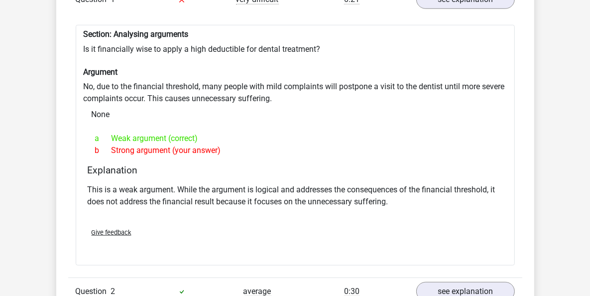
click at [409, 227] on div "Give feedback" at bounding box center [295, 232] width 423 height 25
drag, startPoint x: 409, startPoint y: 227, endPoint x: 271, endPoint y: 133, distance: 167.5
click at [272, 135] on div "Section: Analysing arguments Is it financially wise to apply a high deductible …" at bounding box center [295, 145] width 439 height 241
click at [271, 133] on div "a Weak argument (correct) b Strong argument (your answer)" at bounding box center [295, 145] width 415 height 32
drag, startPoint x: 271, startPoint y: 133, endPoint x: 429, endPoint y: 220, distance: 180.6
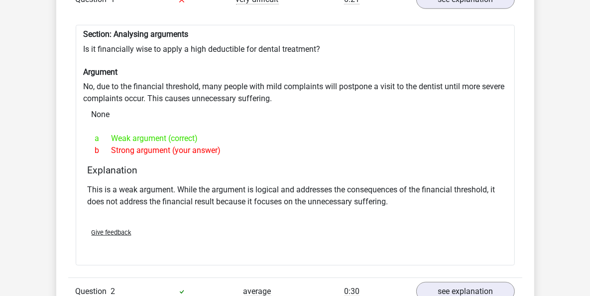
click at [429, 220] on div "Section: Analysing arguments Is it financially wise to apply a high deductible …" at bounding box center [295, 145] width 439 height 241
click at [429, 220] on div "This is a weak argument. While the argument is logical and addresses the conseq…" at bounding box center [295, 200] width 415 height 40
drag, startPoint x: 429, startPoint y: 220, endPoint x: 235, endPoint y: 115, distance: 220.7
click at [235, 115] on div "Section: Analysing arguments Is it financially wise to apply a high deductible …" at bounding box center [295, 145] width 439 height 241
click at [210, 101] on div "Section: Analysing arguments Is it financially wise to apply a high deductible …" at bounding box center [295, 145] width 439 height 241
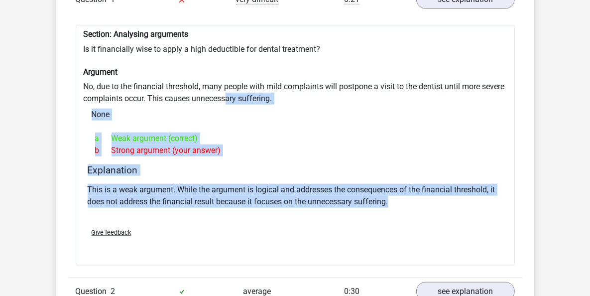
drag, startPoint x: 340, startPoint y: 201, endPoint x: 388, endPoint y: 226, distance: 54.2
click at [387, 226] on div "Section: Analysing arguments Is it financially wise to apply a high deductible …" at bounding box center [295, 145] width 439 height 241
click at [389, 227] on div "Give feedback" at bounding box center [295, 232] width 423 height 25
drag, startPoint x: 321, startPoint y: 144, endPoint x: 279, endPoint y: 104, distance: 58.1
click at [279, 104] on div "Section: Analysing arguments Is it financially wise to apply a high deductible …" at bounding box center [295, 145] width 439 height 241
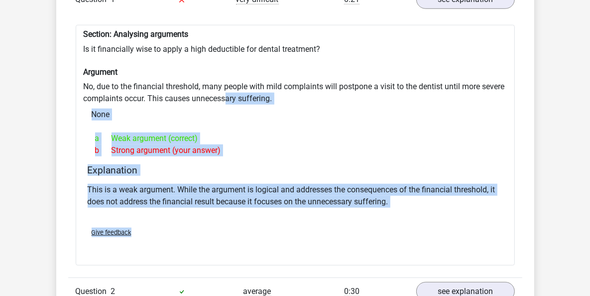
click at [279, 104] on div "Section: Analysing arguments Is it financially wise to apply a high deductible …" at bounding box center [295, 145] width 439 height 241
drag, startPoint x: 279, startPoint y: 104, endPoint x: 415, endPoint y: 209, distance: 172.0
click at [415, 209] on div "Section: Analysing arguments Is it financially wise to apply a high deductible …" at bounding box center [295, 145] width 439 height 241
click at [415, 208] on p "This is a weak argument. While the argument is logical and addresses the conseq…" at bounding box center [295, 196] width 415 height 24
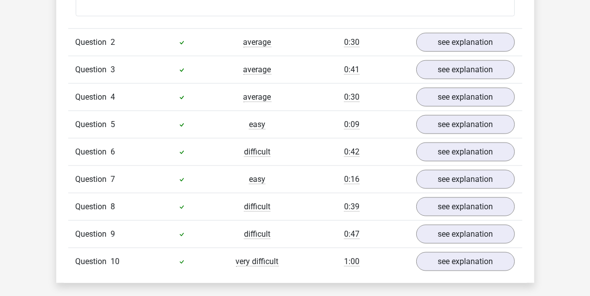
scroll to position [1146, 0]
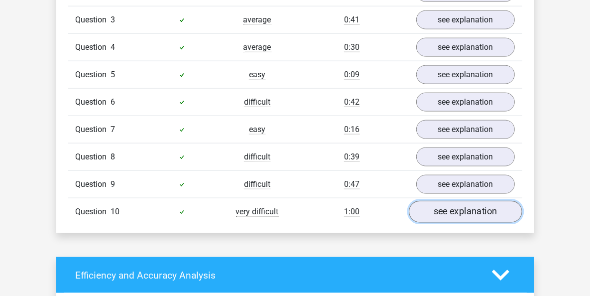
click at [498, 216] on link "see explanation" at bounding box center [466, 212] width 114 height 22
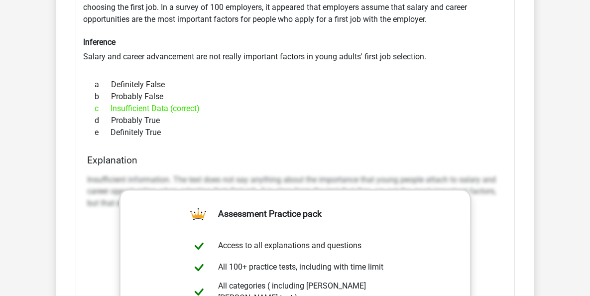
scroll to position [1395, 0]
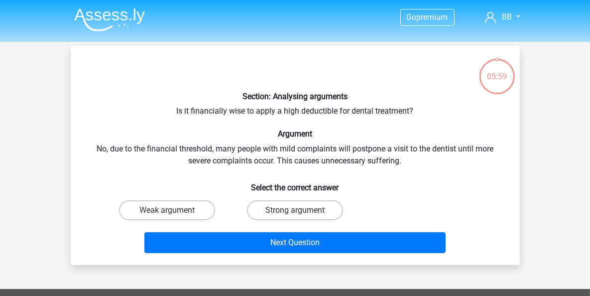
click at [93, 12] on img at bounding box center [109, 19] width 71 height 23
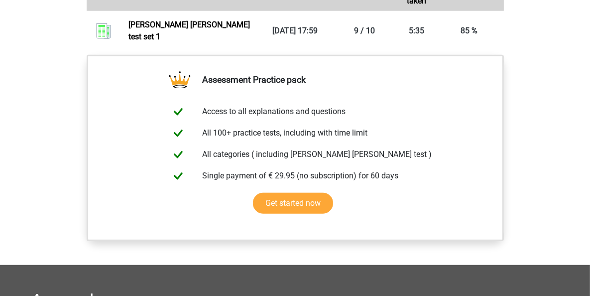
scroll to position [797, 0]
